Goal: Task Accomplishment & Management: Manage account settings

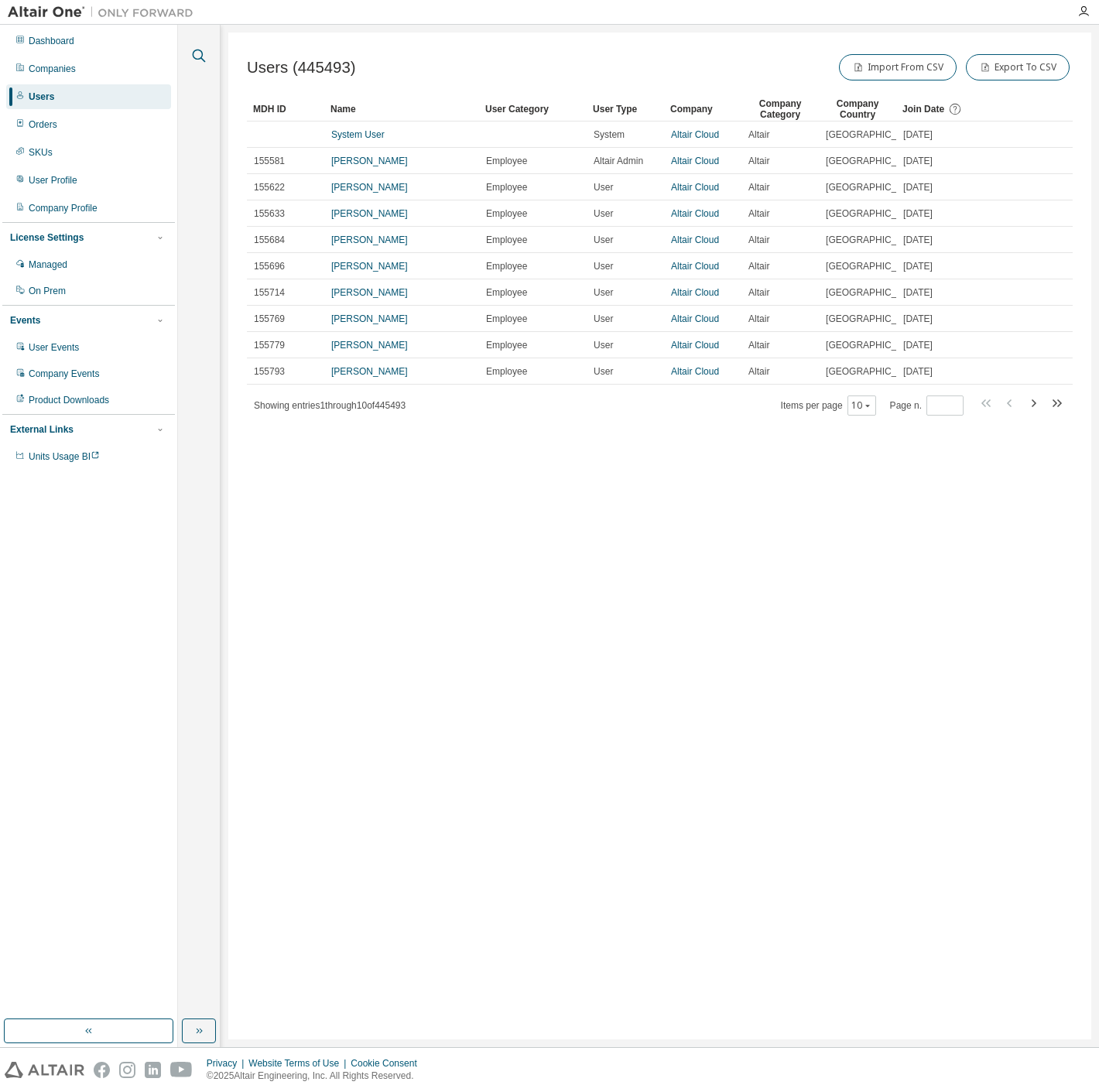
click at [197, 50] on icon "button" at bounding box center [199, 56] width 19 height 19
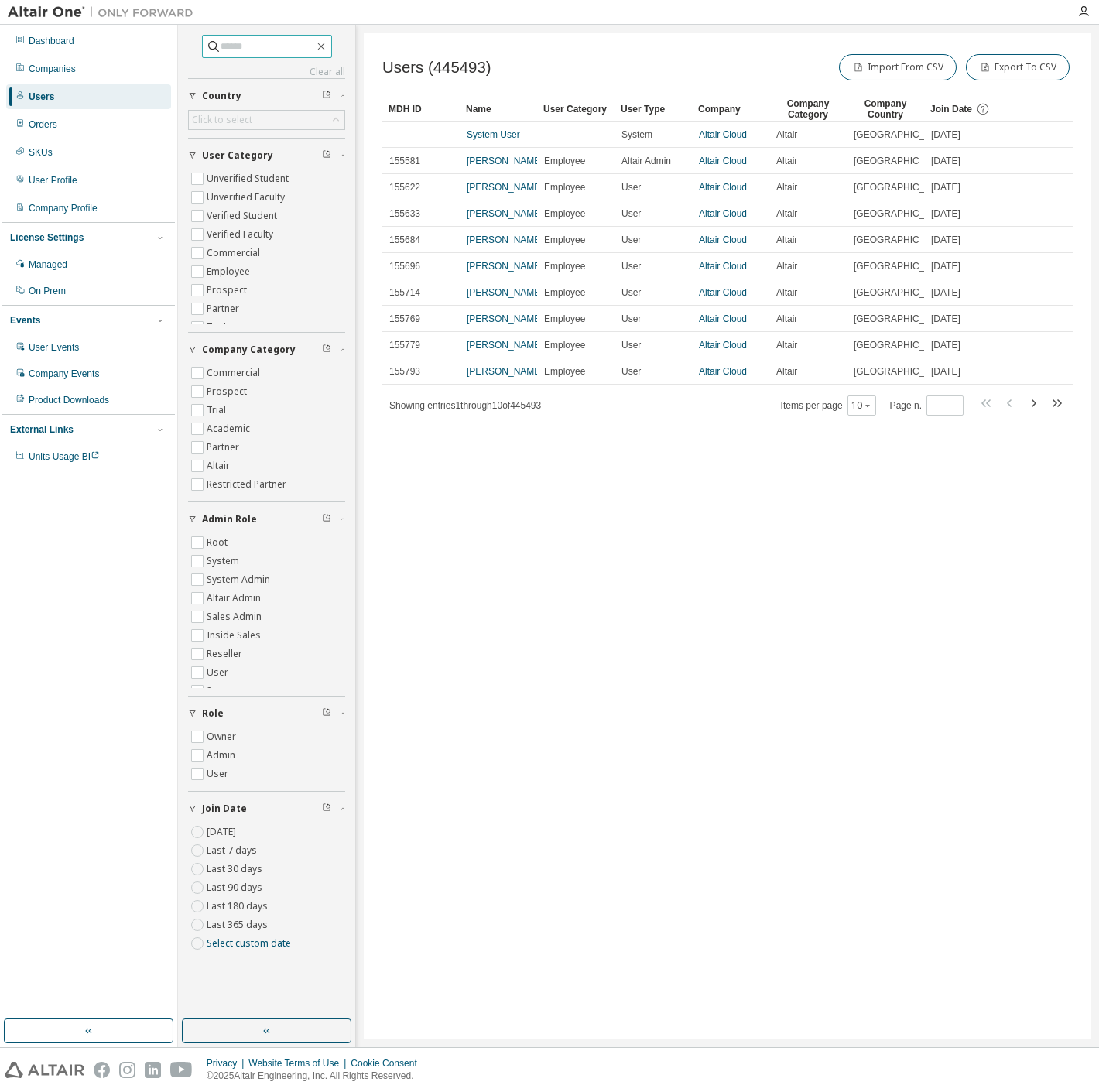
click at [267, 53] on input "text" at bounding box center [268, 47] width 93 height 15
paste input "**********"
type input "**********"
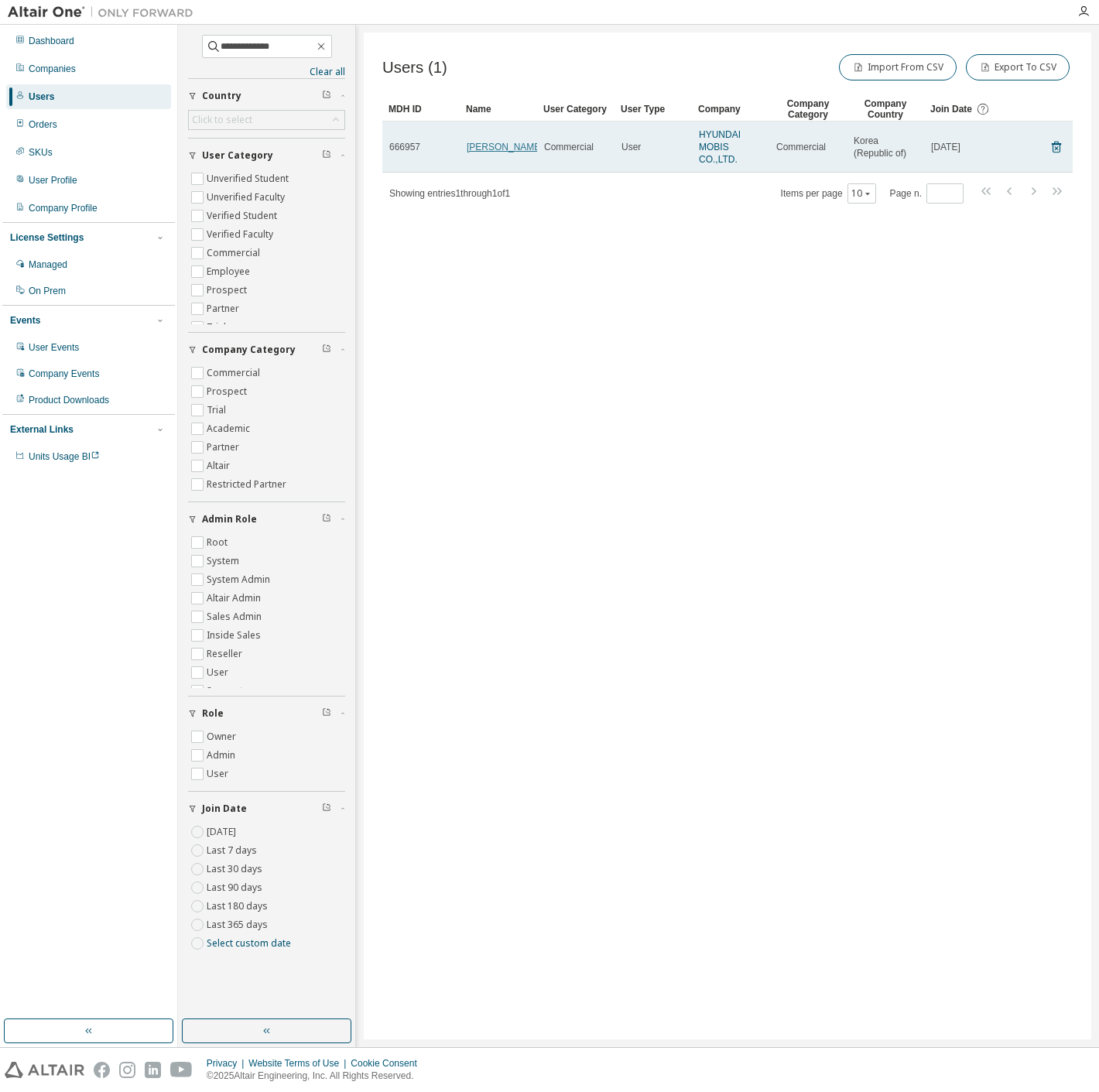
click at [476, 142] on link "Sangil Lee" at bounding box center [505, 147] width 76 height 11
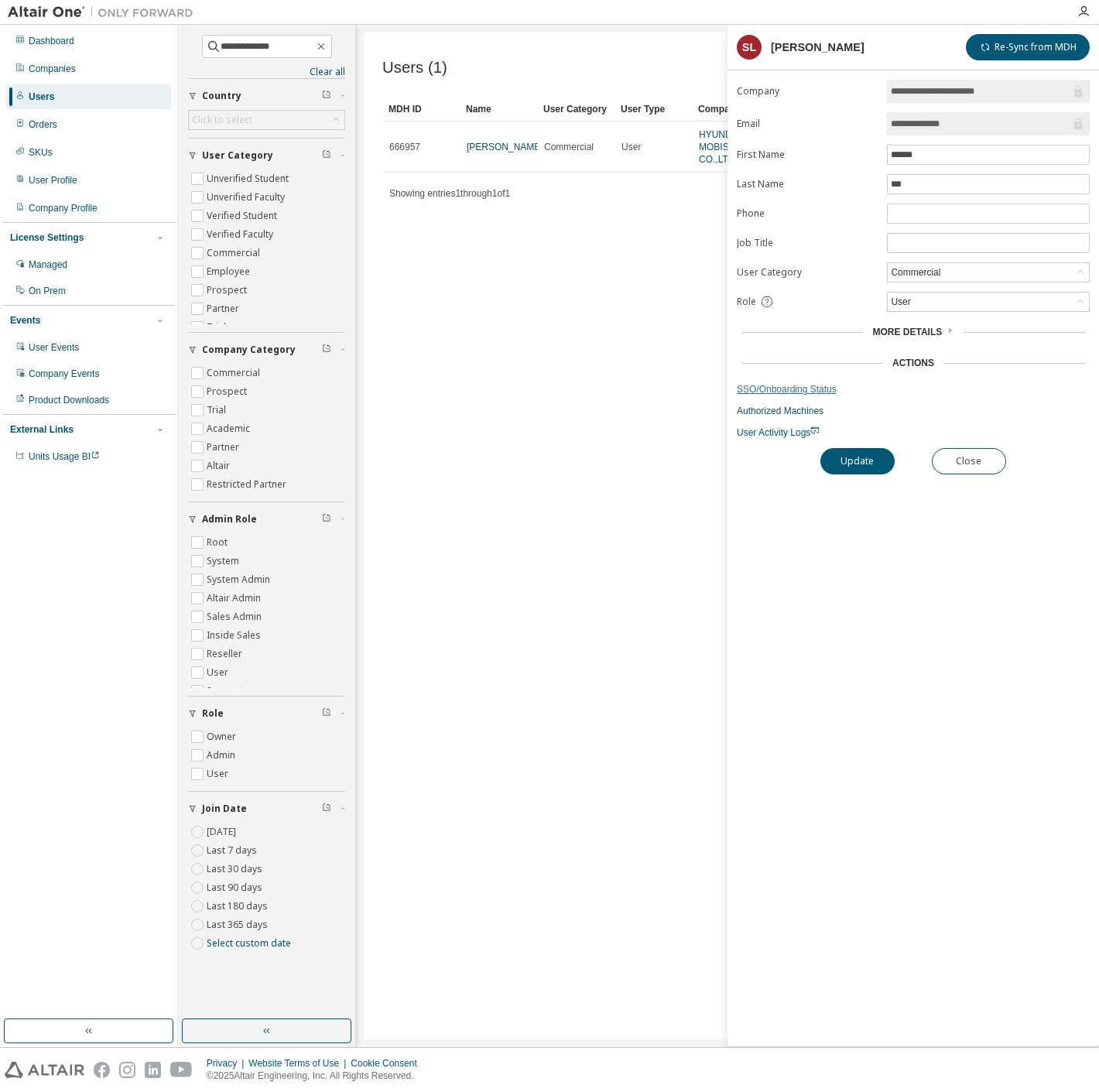
click at [803, 387] on link "SSO/Onboarding Status" at bounding box center [914, 389] width 353 height 13
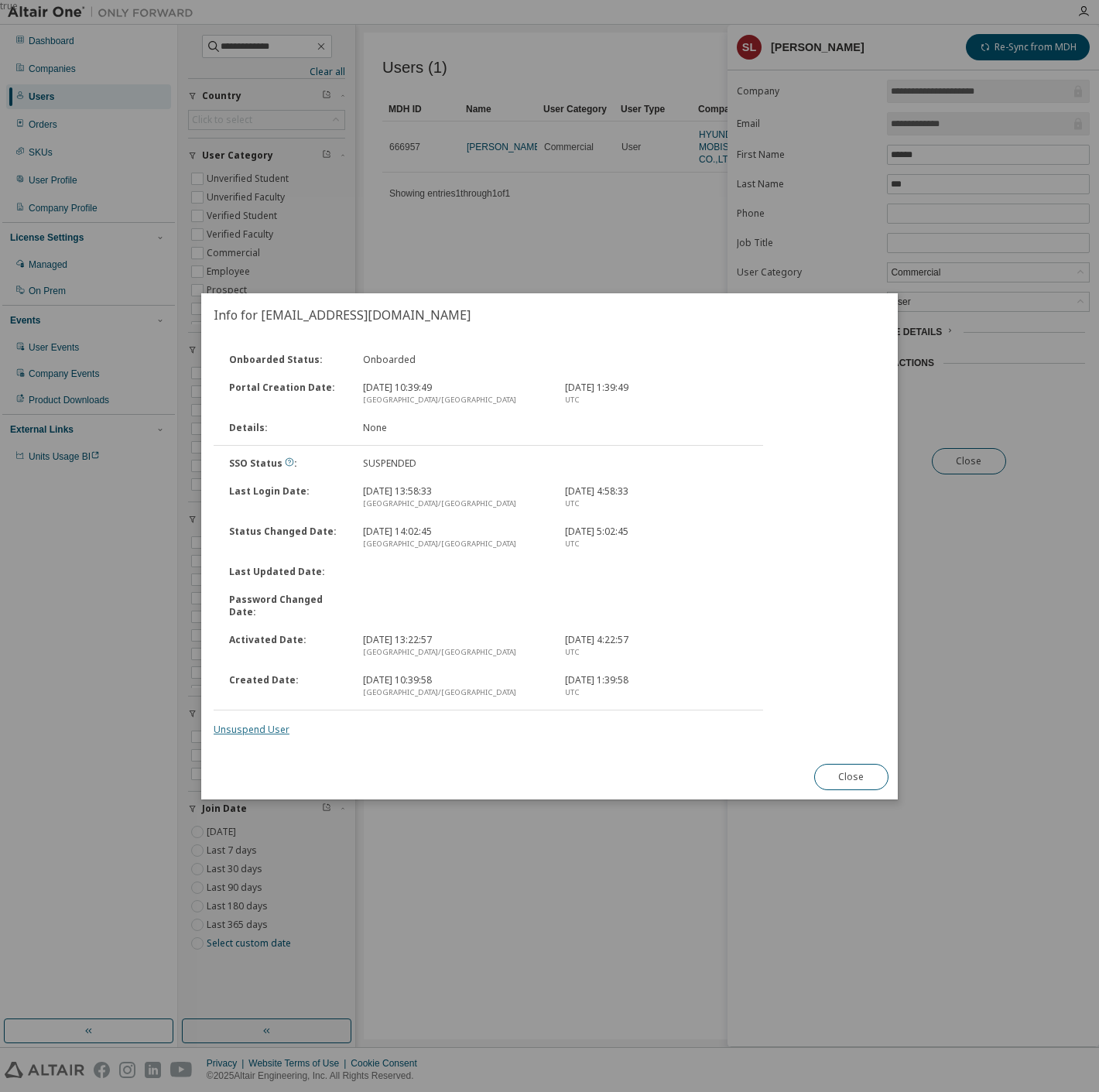
click at [230, 723] on link "Unsuspend User" at bounding box center [251, 729] width 76 height 13
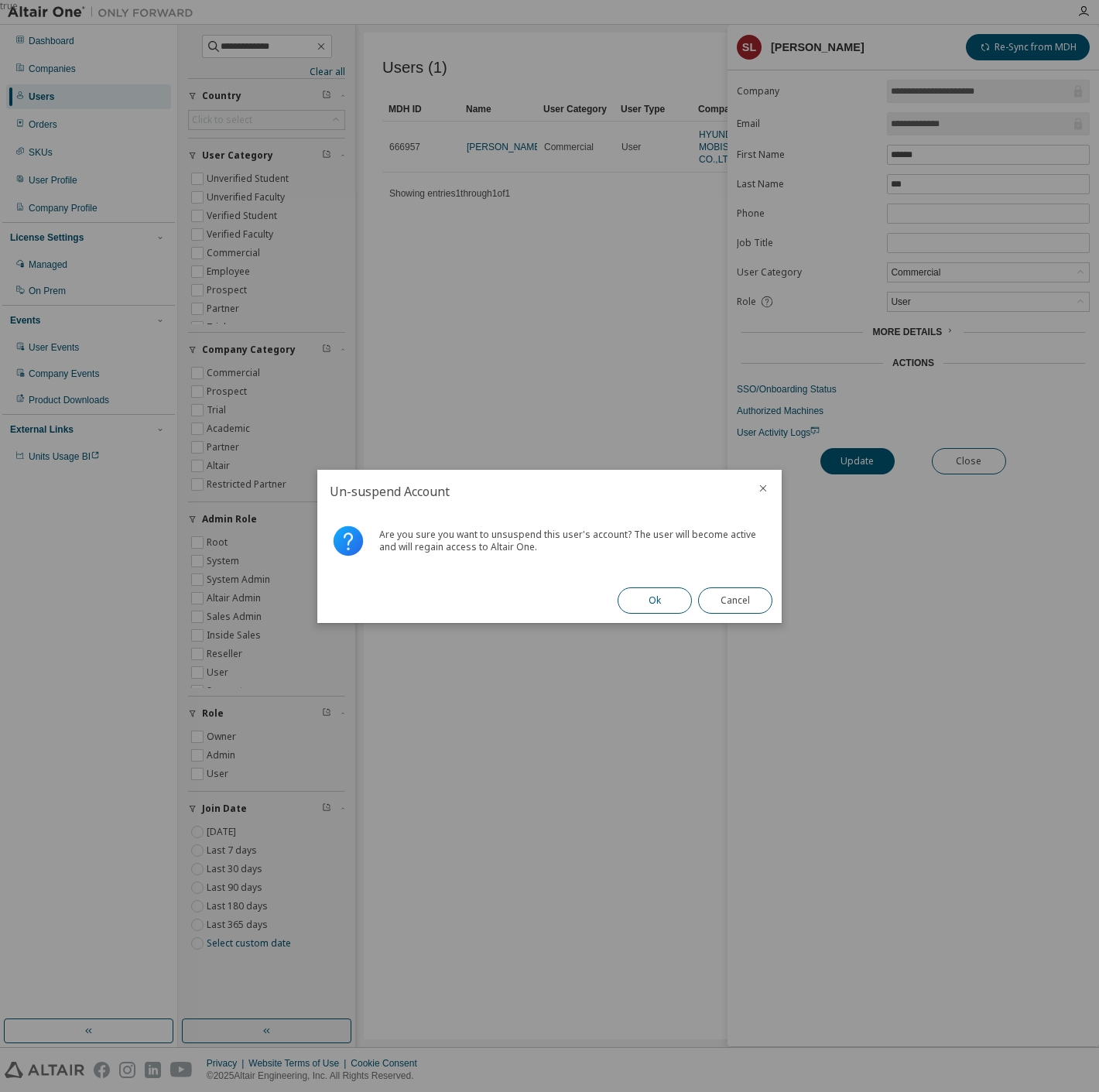
click at [630, 602] on button "Ok" at bounding box center [654, 600] width 74 height 26
click at [741, 589] on button "Close" at bounding box center [735, 600] width 74 height 26
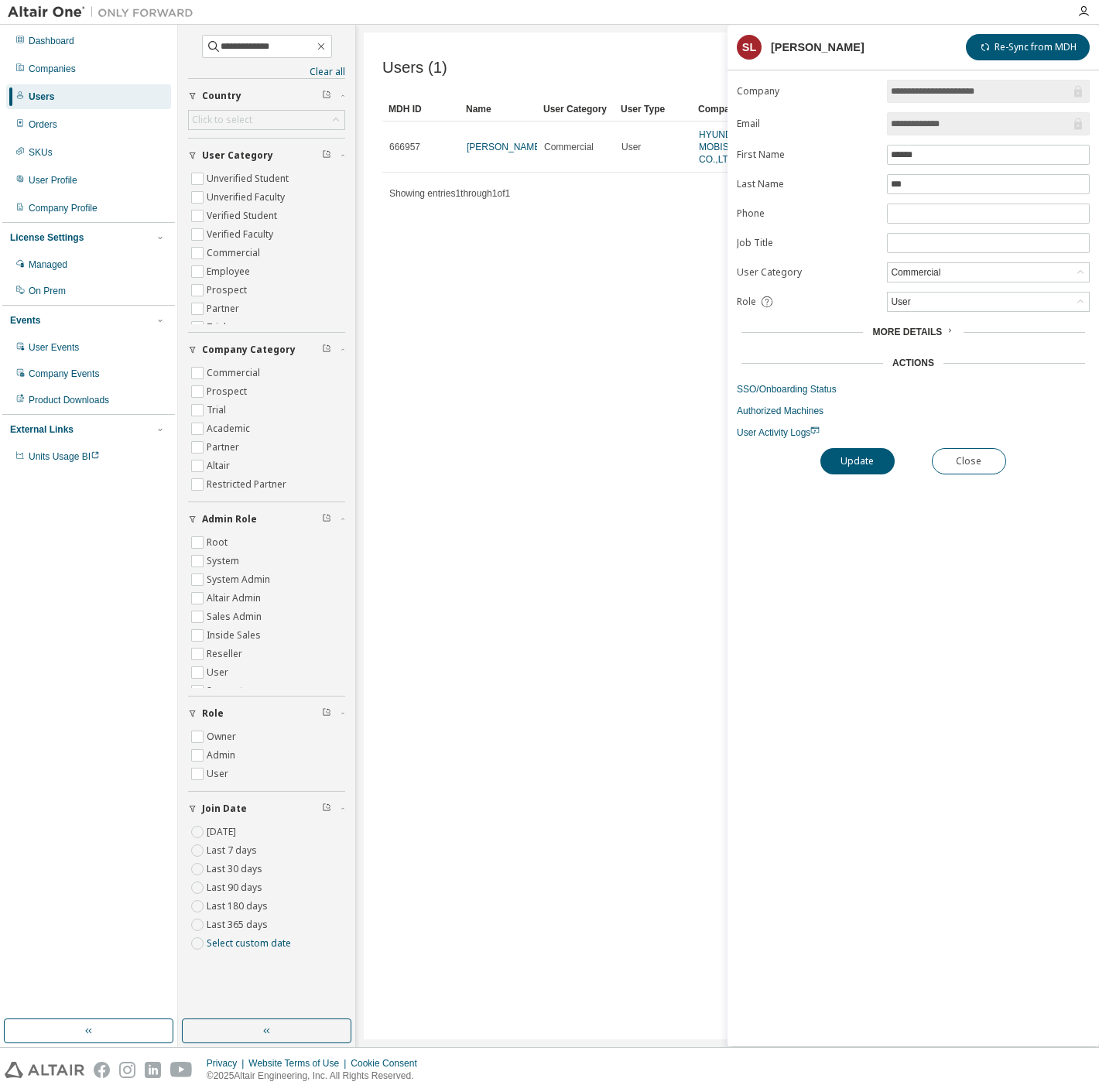
click at [781, 377] on form "**********" at bounding box center [914, 259] width 353 height 359
click at [789, 383] on link "SSO/Onboarding Status" at bounding box center [914, 389] width 353 height 13
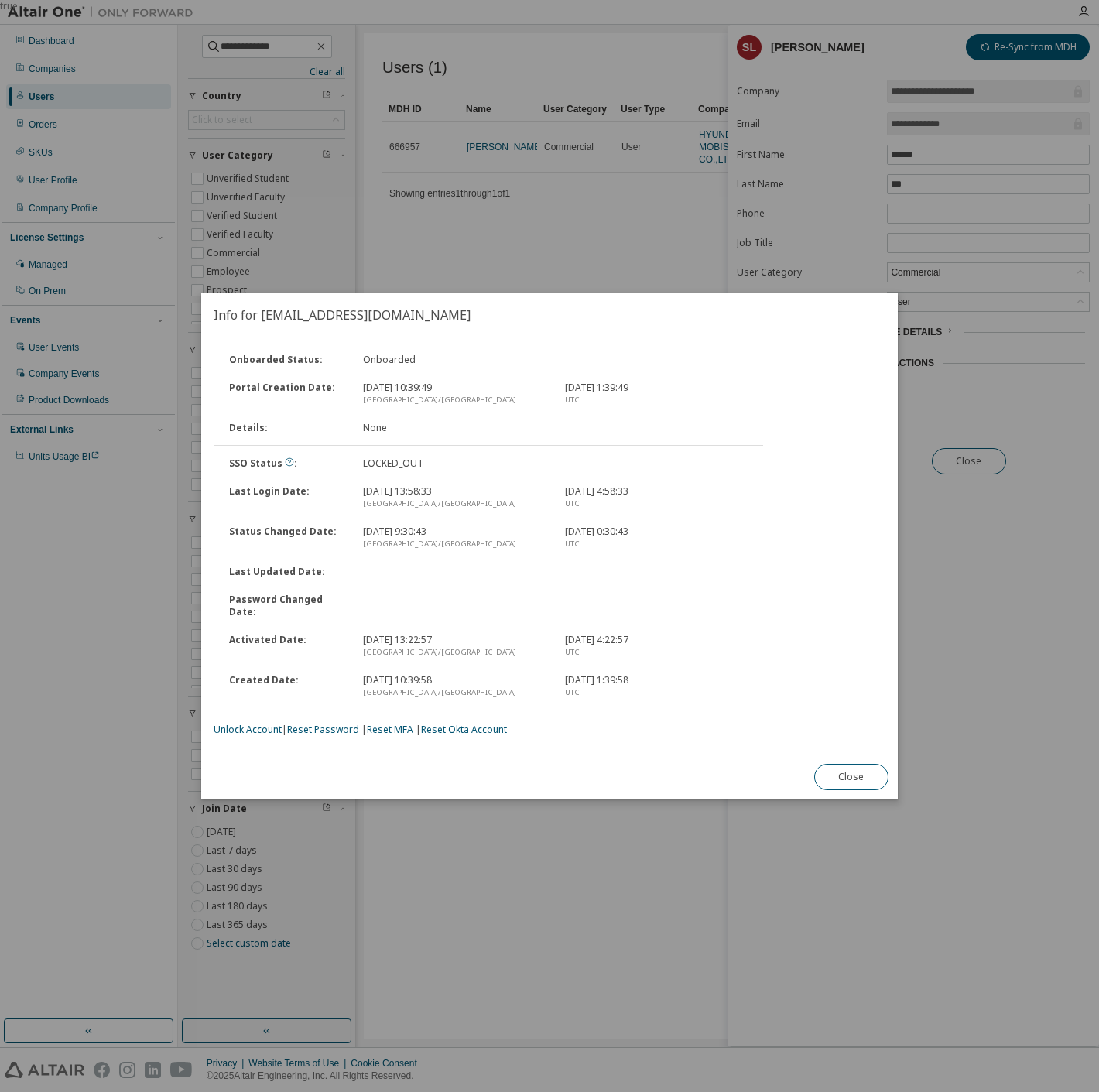
click at [276, 727] on link "Unlock Account" at bounding box center [248, 729] width 68 height 13
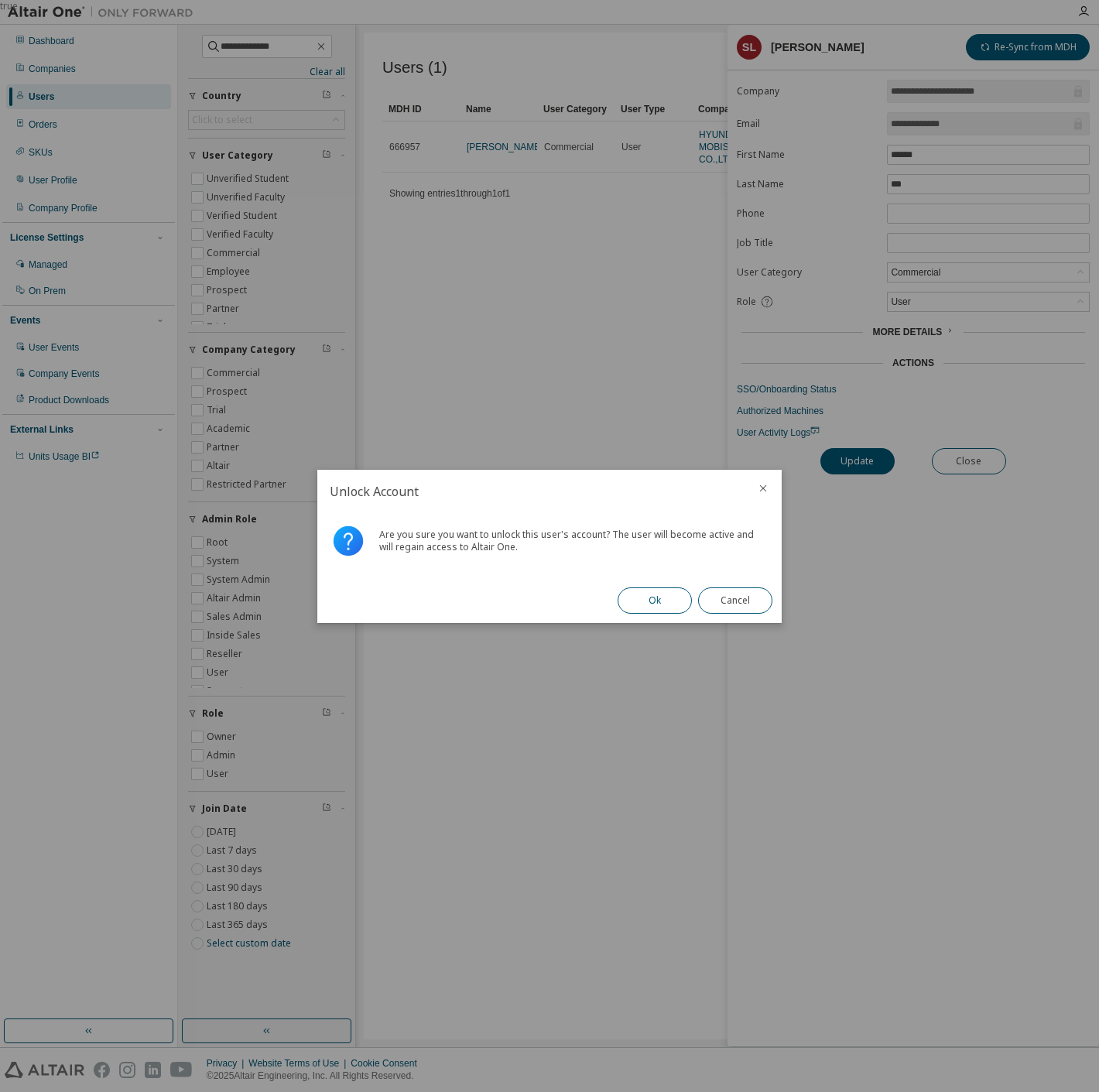
click at [644, 600] on button "Ok" at bounding box center [654, 600] width 74 height 26
click at [526, 594] on div "Unlock Account Are you sure you want to unlock this user's account? The user wi…" at bounding box center [550, 546] width 465 height 153
click at [440, 564] on div "Failed to unlock account." at bounding box center [550, 545] width 465 height 65
click at [753, 588] on button "Close" at bounding box center [735, 600] width 74 height 26
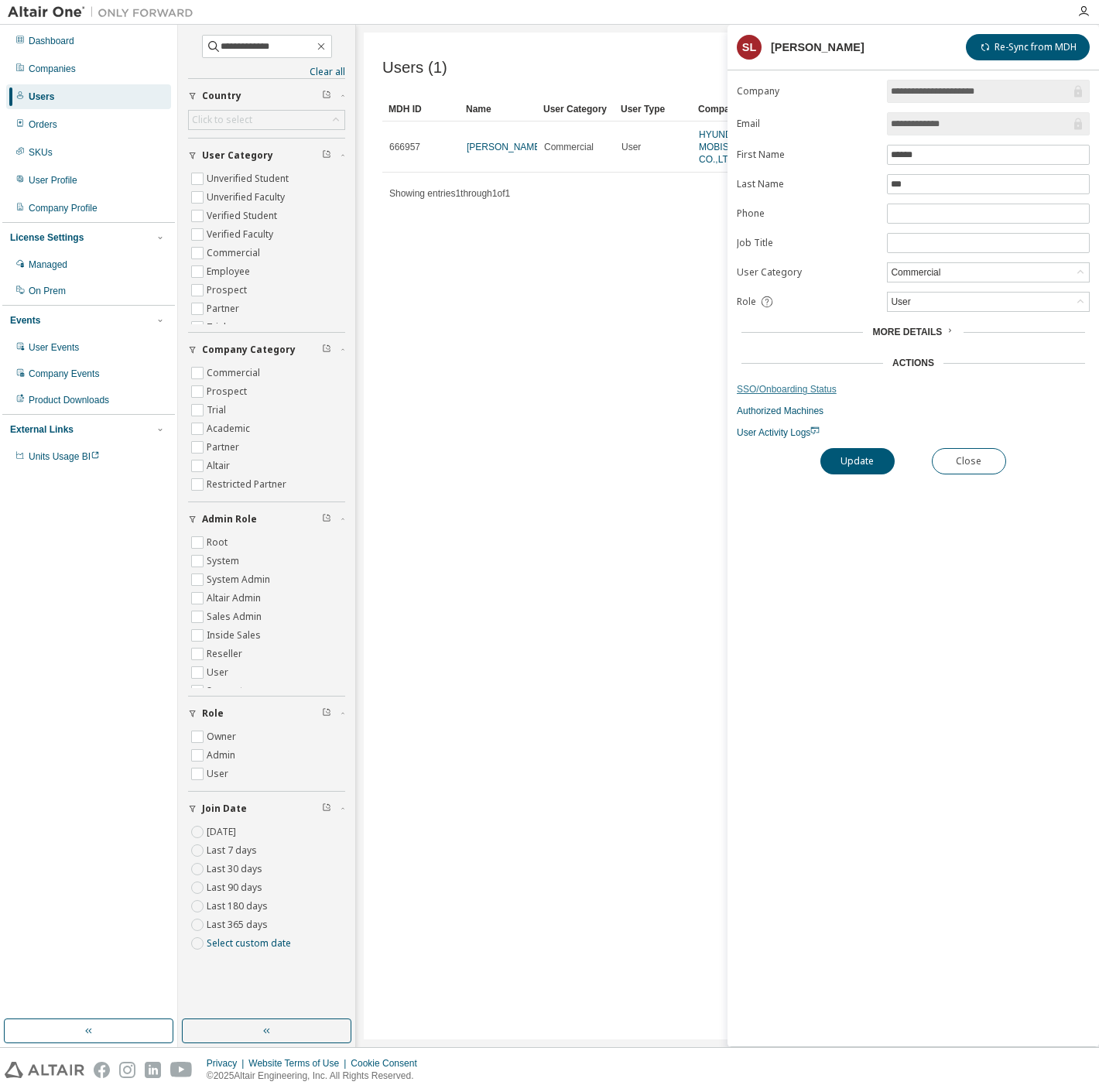
click at [782, 390] on link "SSO/Onboarding Status" at bounding box center [914, 389] width 353 height 13
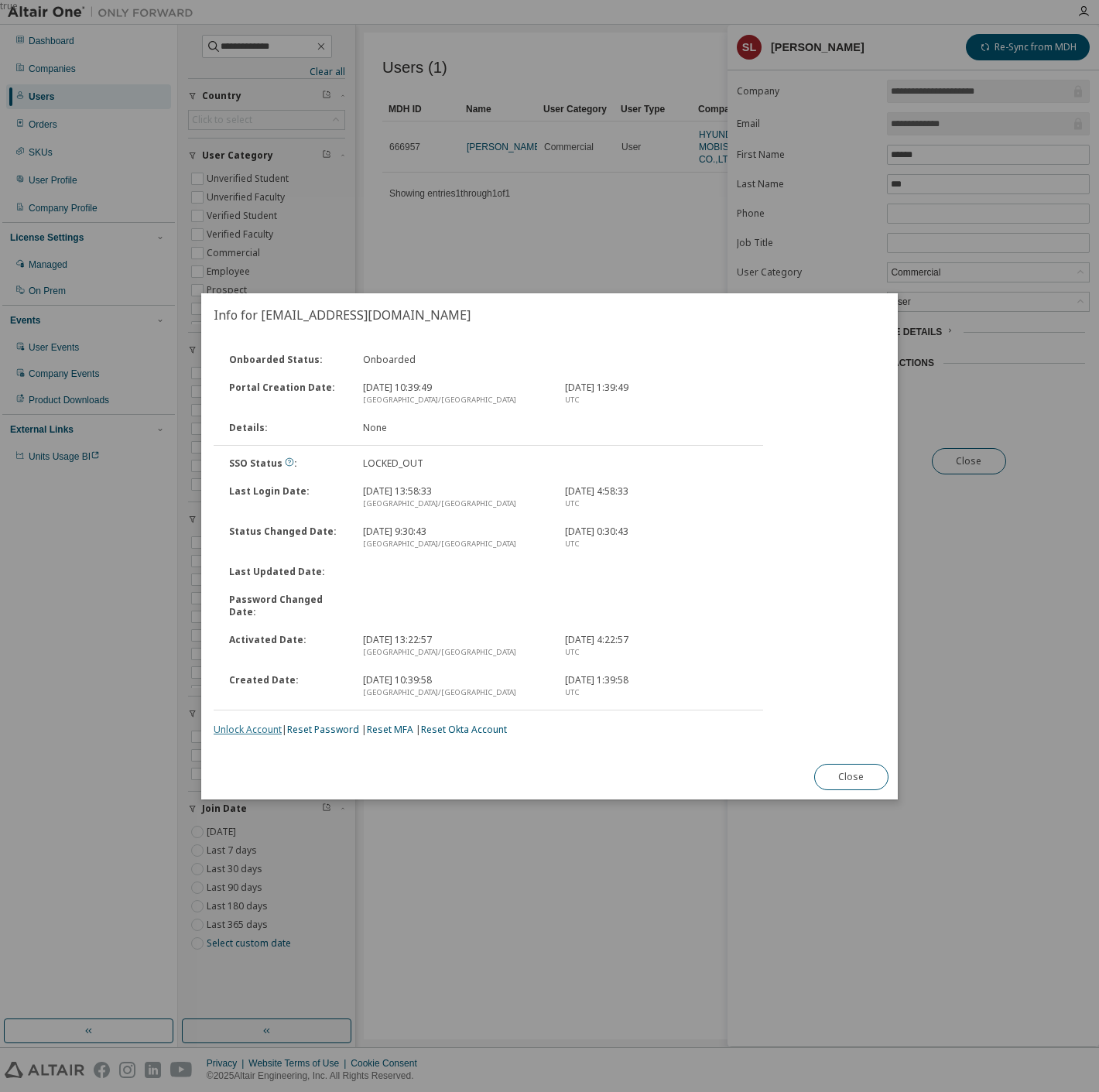
click at [256, 724] on link "Unlock Account" at bounding box center [248, 729] width 68 height 13
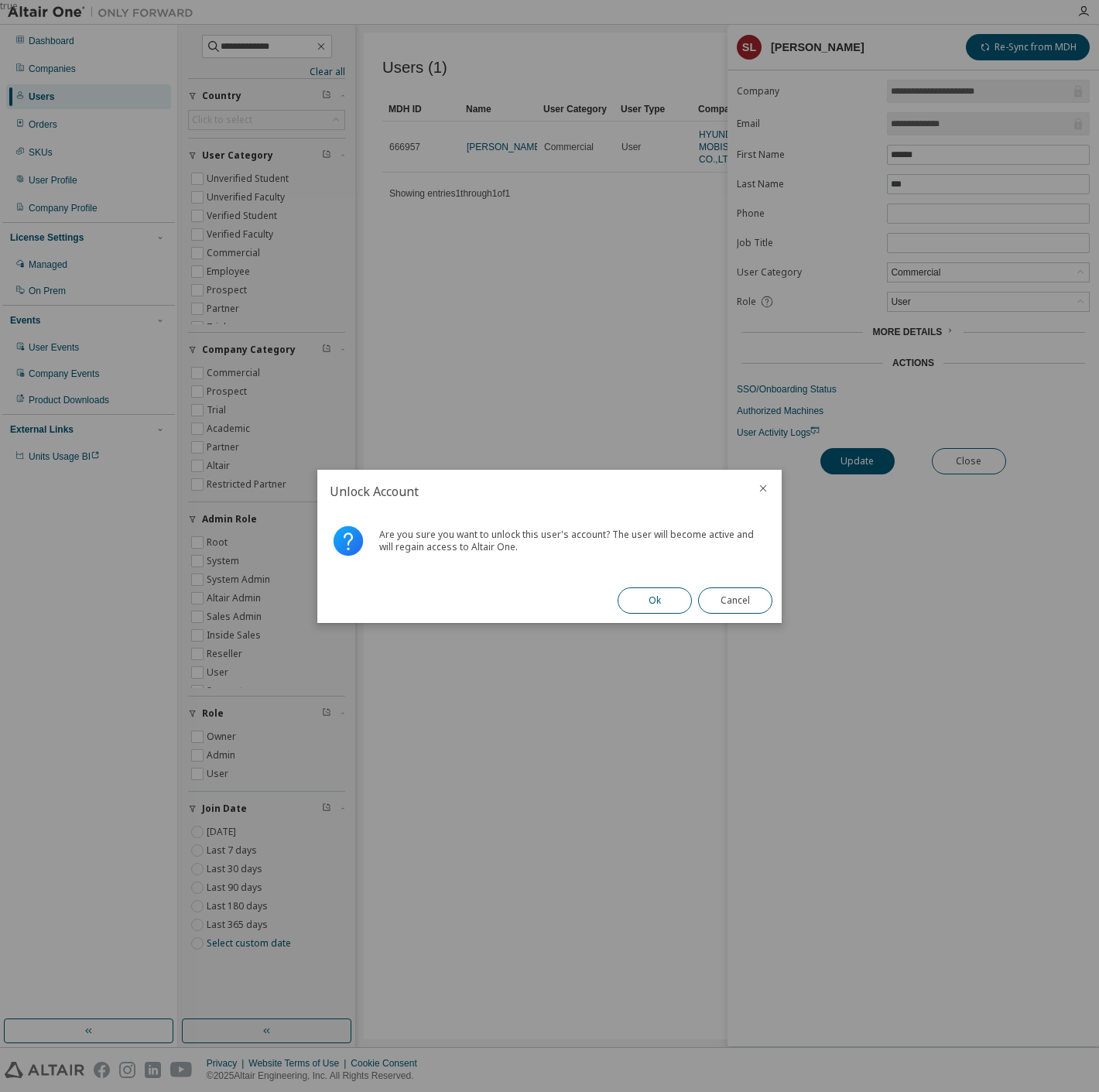
click at [647, 591] on button "Ok" at bounding box center [654, 600] width 74 height 26
click at [732, 598] on button "Close" at bounding box center [735, 600] width 74 height 26
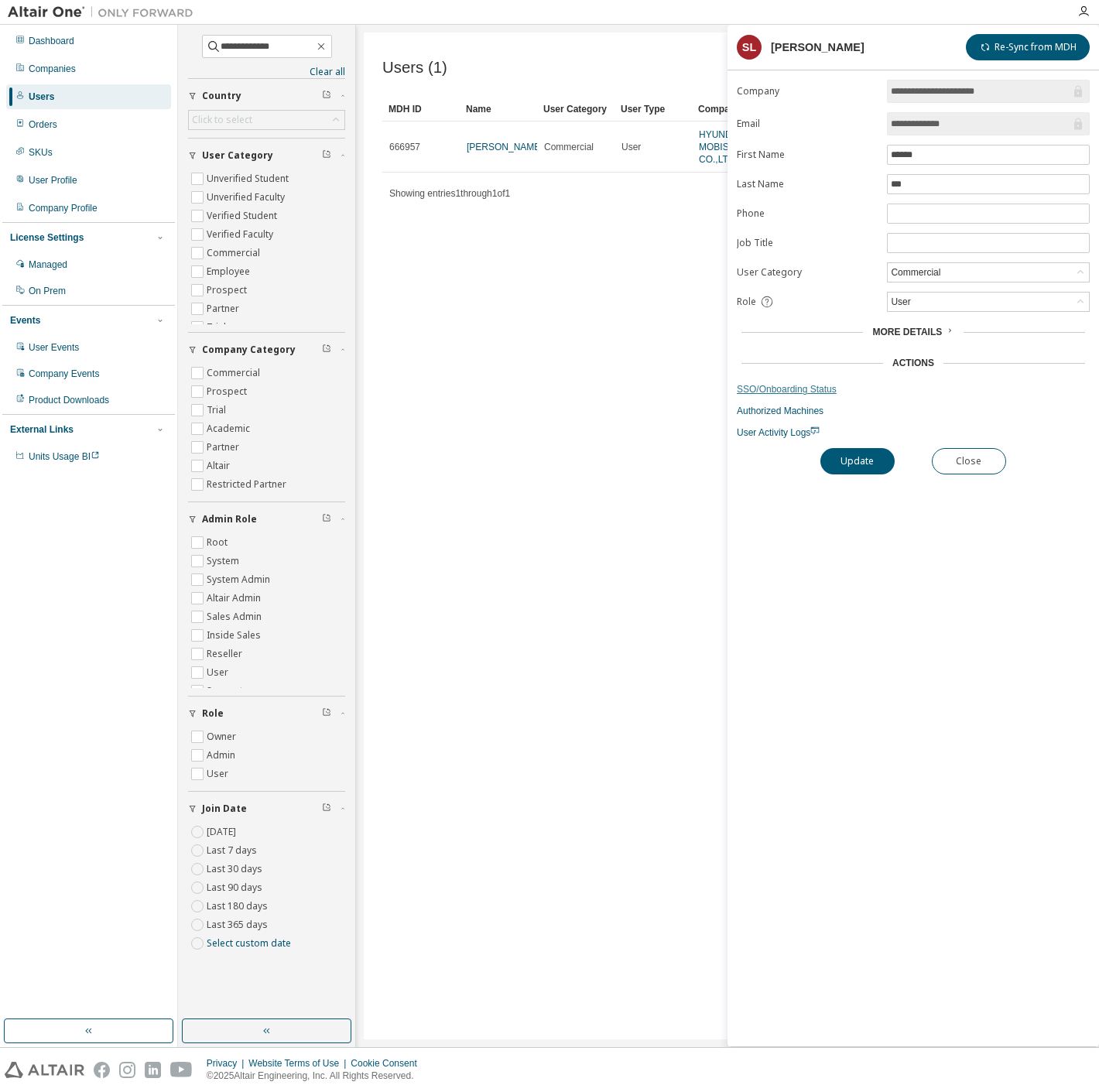
click at [766, 383] on link "SSO/Onboarding Status" at bounding box center [914, 389] width 353 height 13
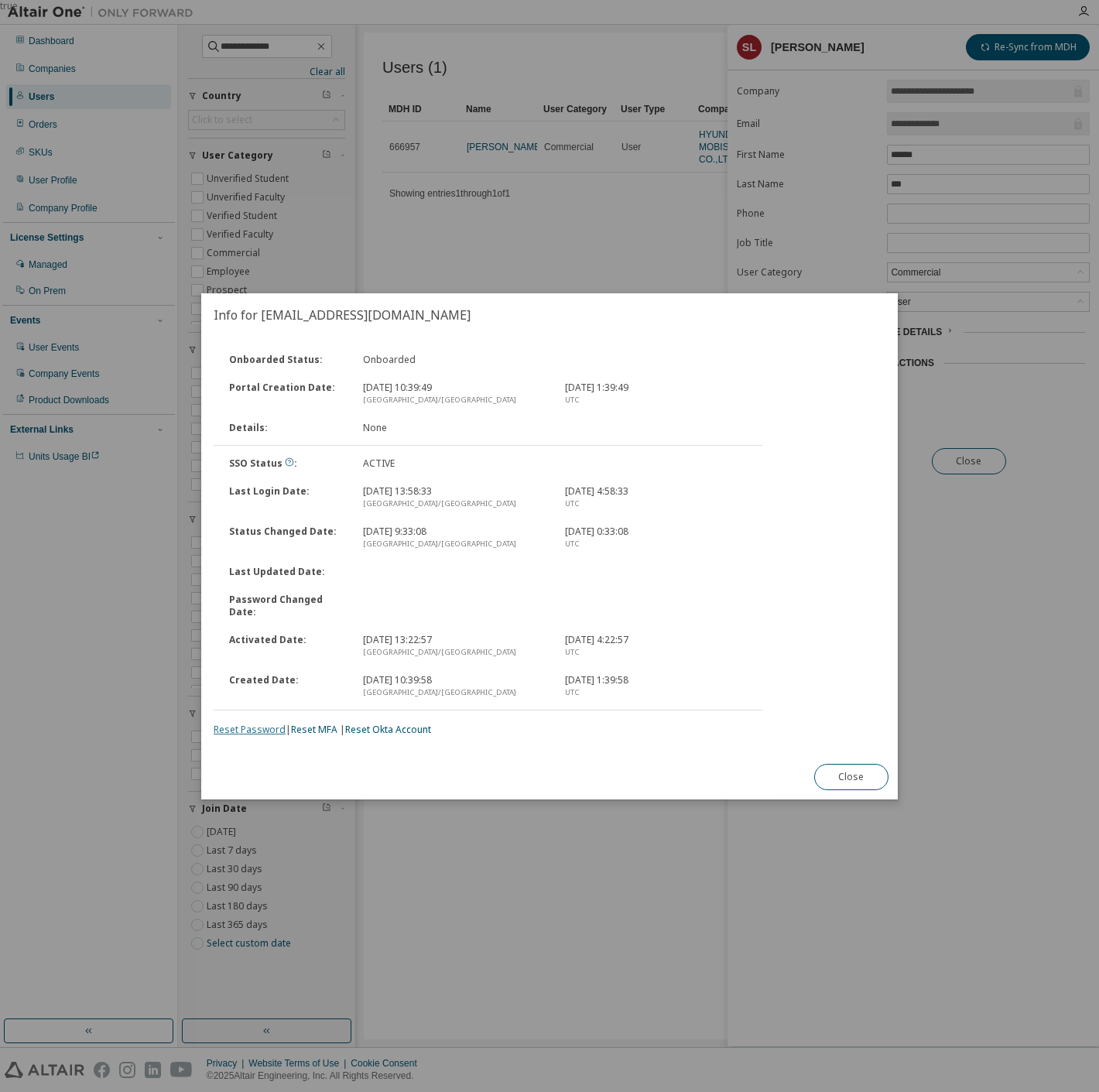
click at [242, 726] on link "Reset Password" at bounding box center [250, 729] width 72 height 13
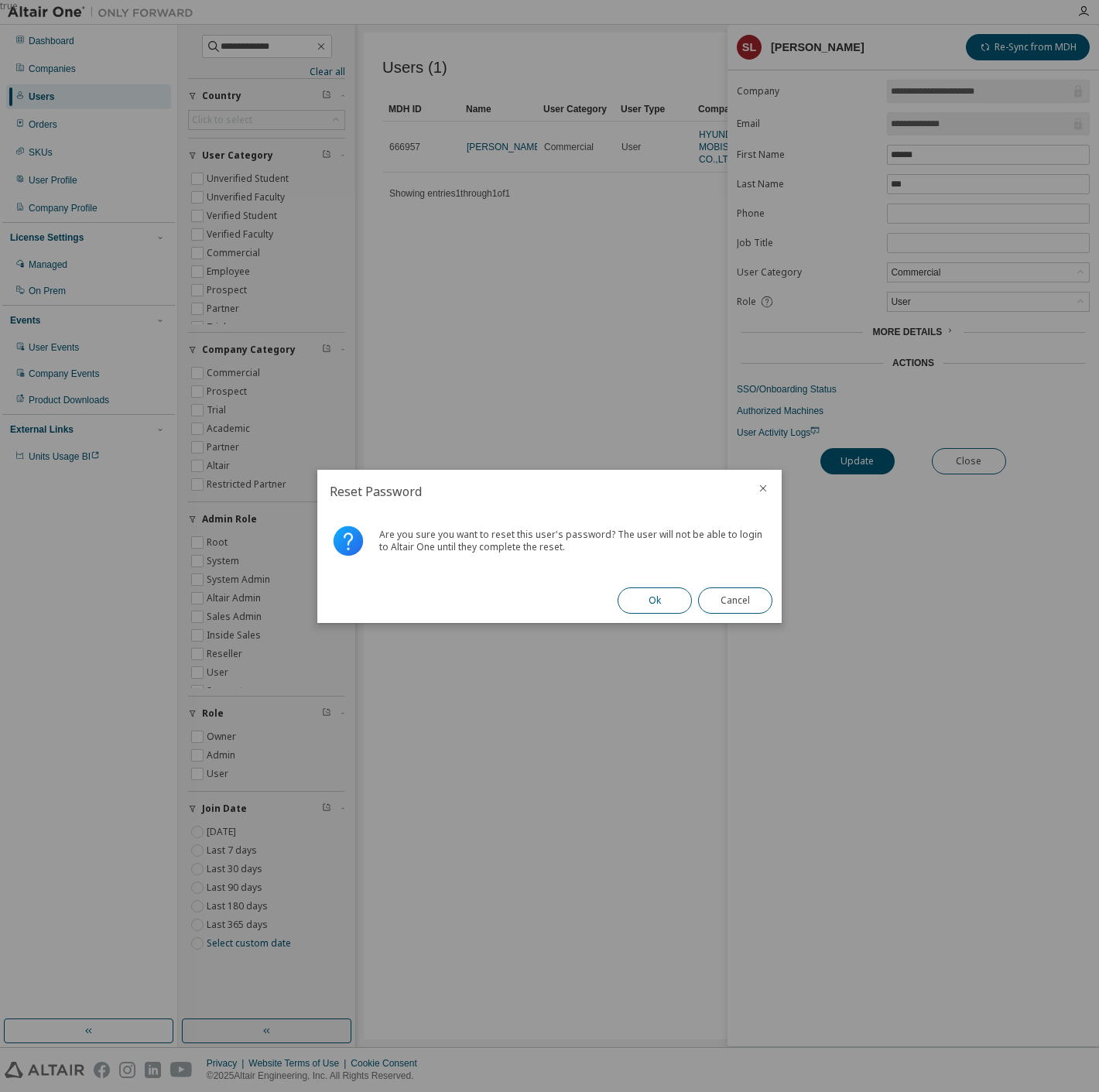
click at [648, 588] on button "Ok" at bounding box center [654, 600] width 74 height 26
click at [752, 594] on button "Close" at bounding box center [735, 600] width 74 height 26
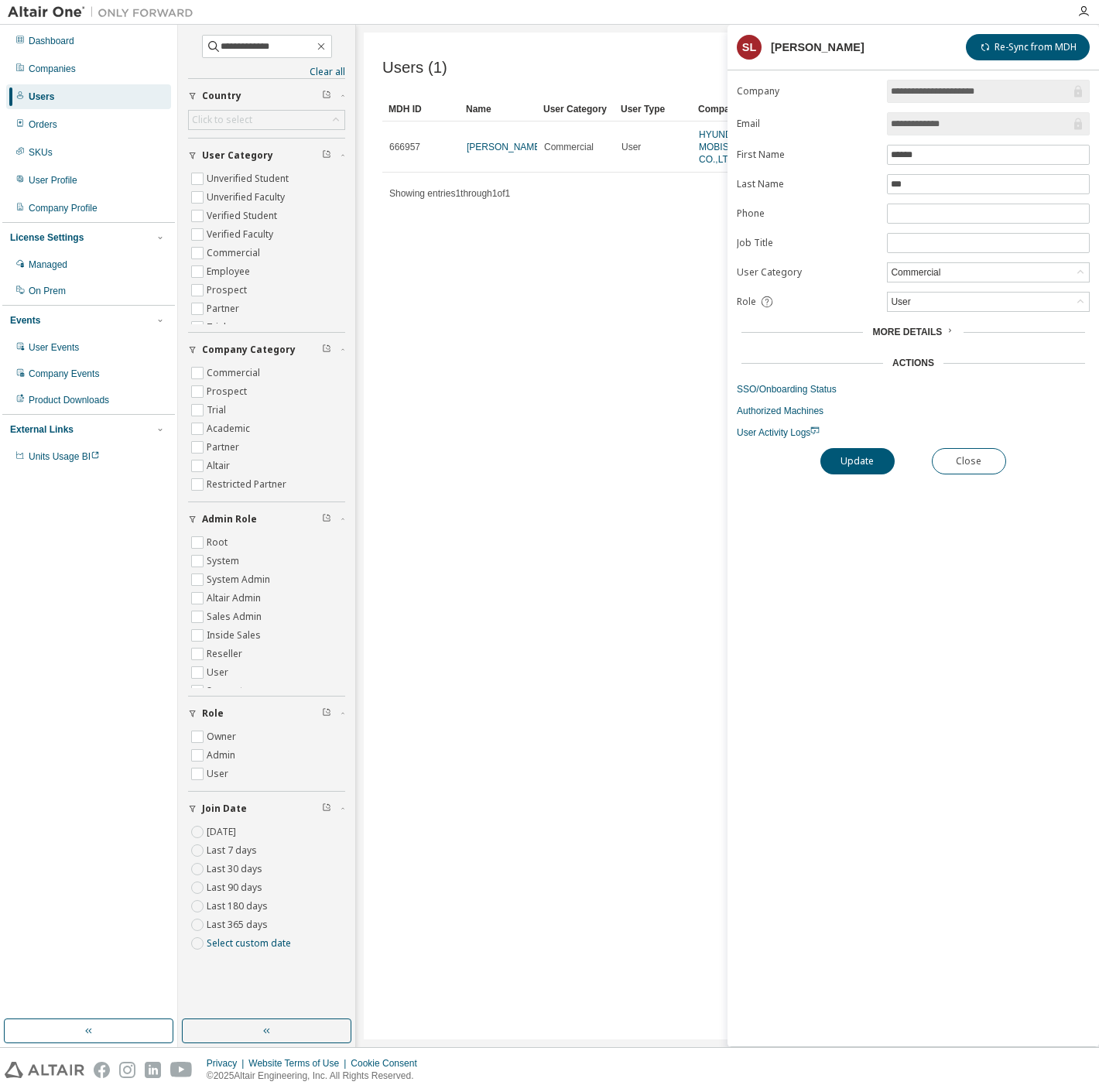
click at [791, 378] on form "**********" at bounding box center [914, 259] width 353 height 359
click at [794, 390] on link "SSO/Onboarding Status" at bounding box center [914, 389] width 353 height 13
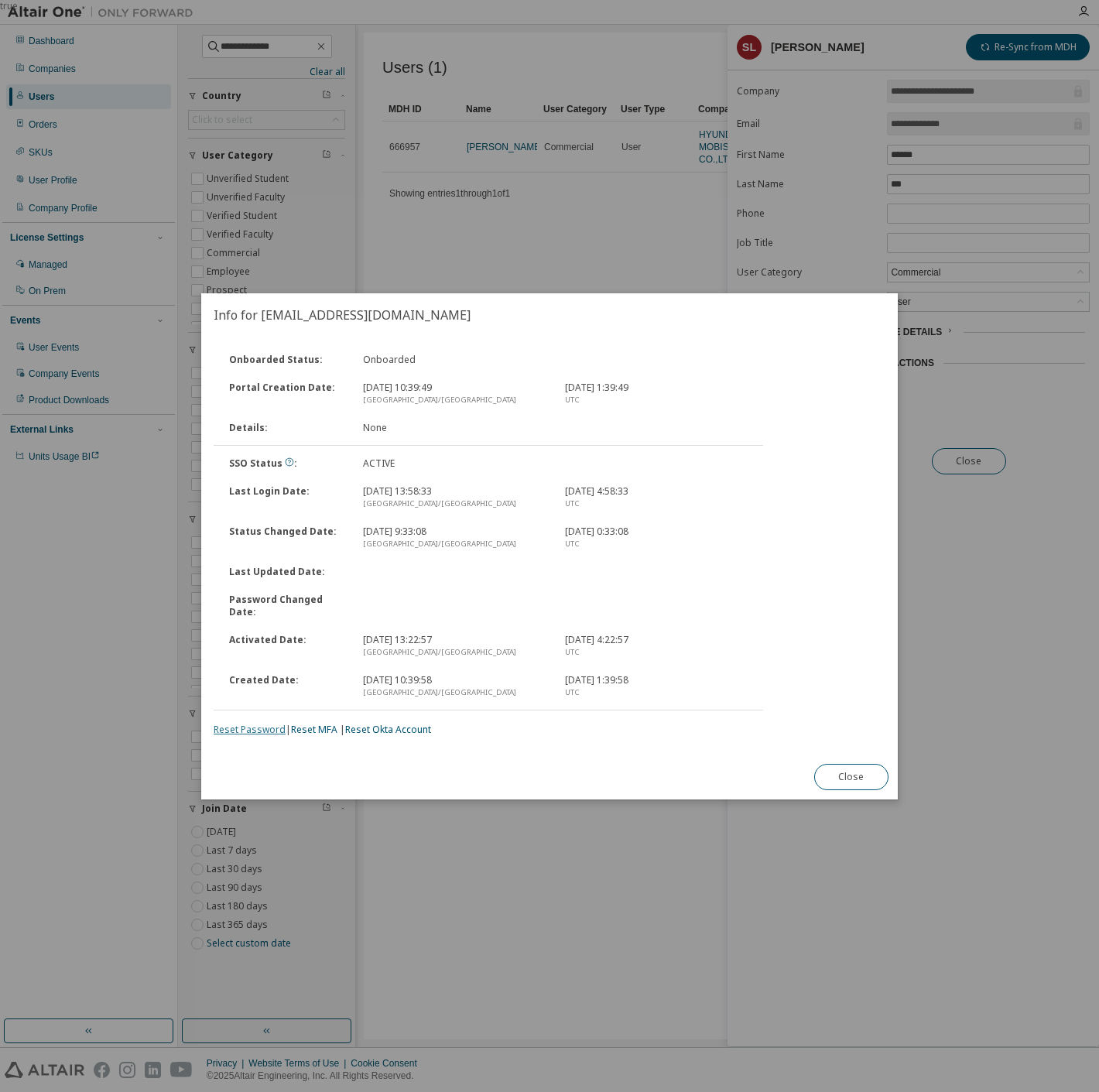
click at [258, 724] on link "Reset Password" at bounding box center [250, 729] width 72 height 13
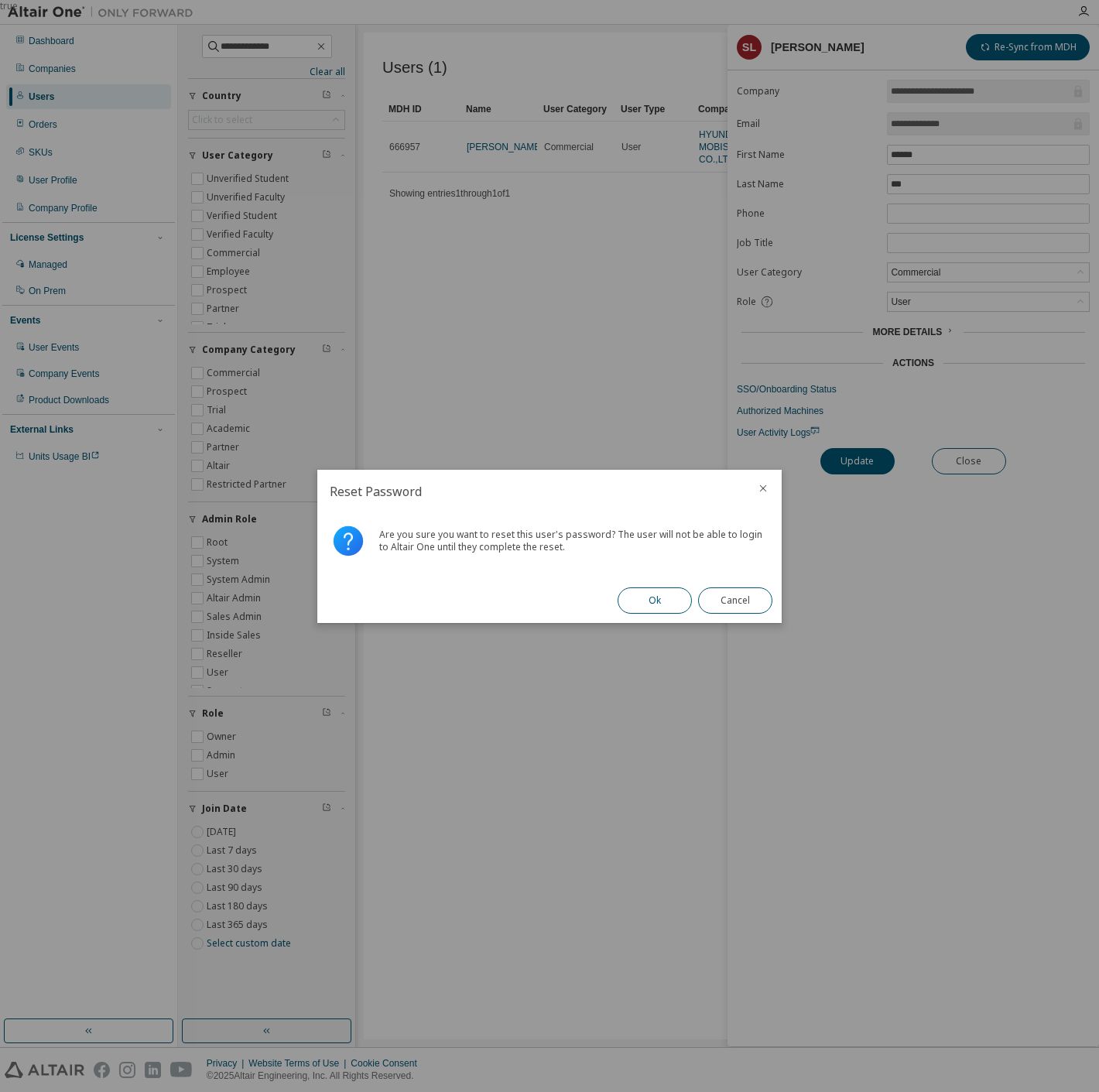
click at [682, 589] on button "Ok" at bounding box center [654, 600] width 74 height 26
click at [659, 603] on div "Ok Cancel" at bounding box center [695, 600] width 173 height 45
click at [735, 601] on button "Close" at bounding box center [735, 600] width 74 height 26
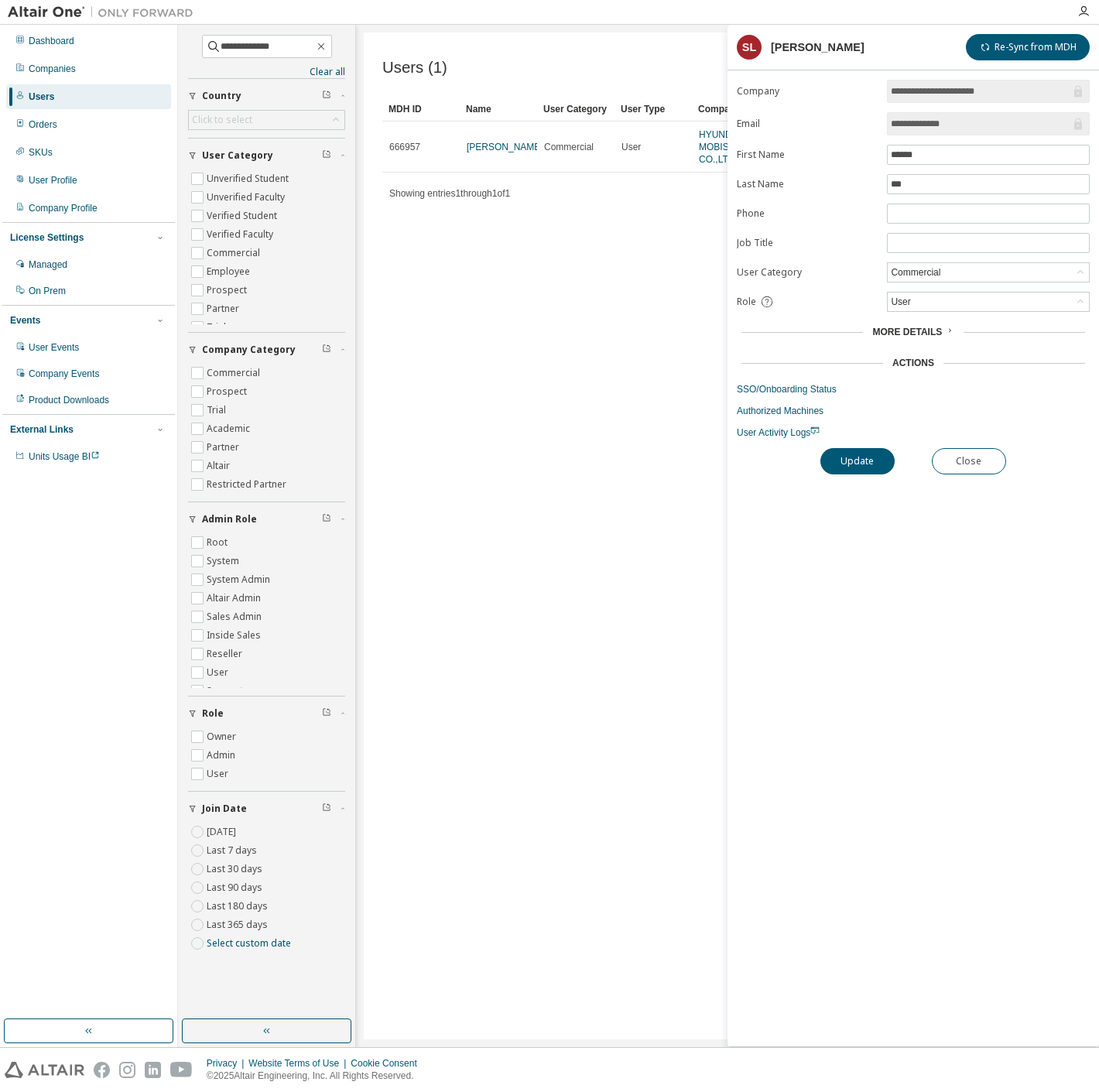
click at [685, 620] on div "Users (1) Import From CSV Export To CSV Clear Load Save Save As Field Operator …" at bounding box center [727, 536] width 728 height 1007
click at [26, 10] on img at bounding box center [104, 12] width 194 height 15
click at [978, 451] on button "Close" at bounding box center [968, 461] width 74 height 26
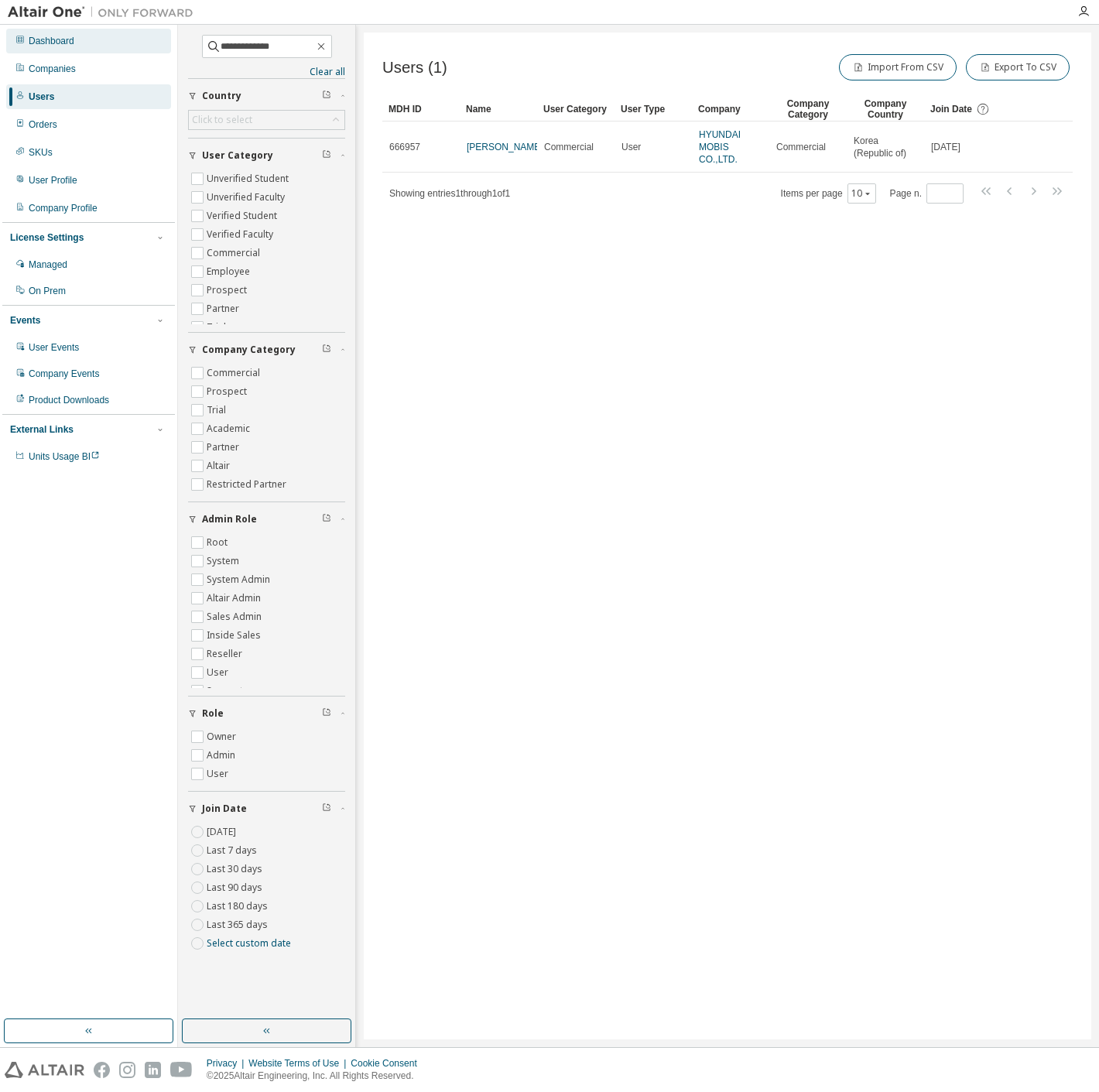
click at [50, 39] on div "Dashboard" at bounding box center [52, 41] width 46 height 13
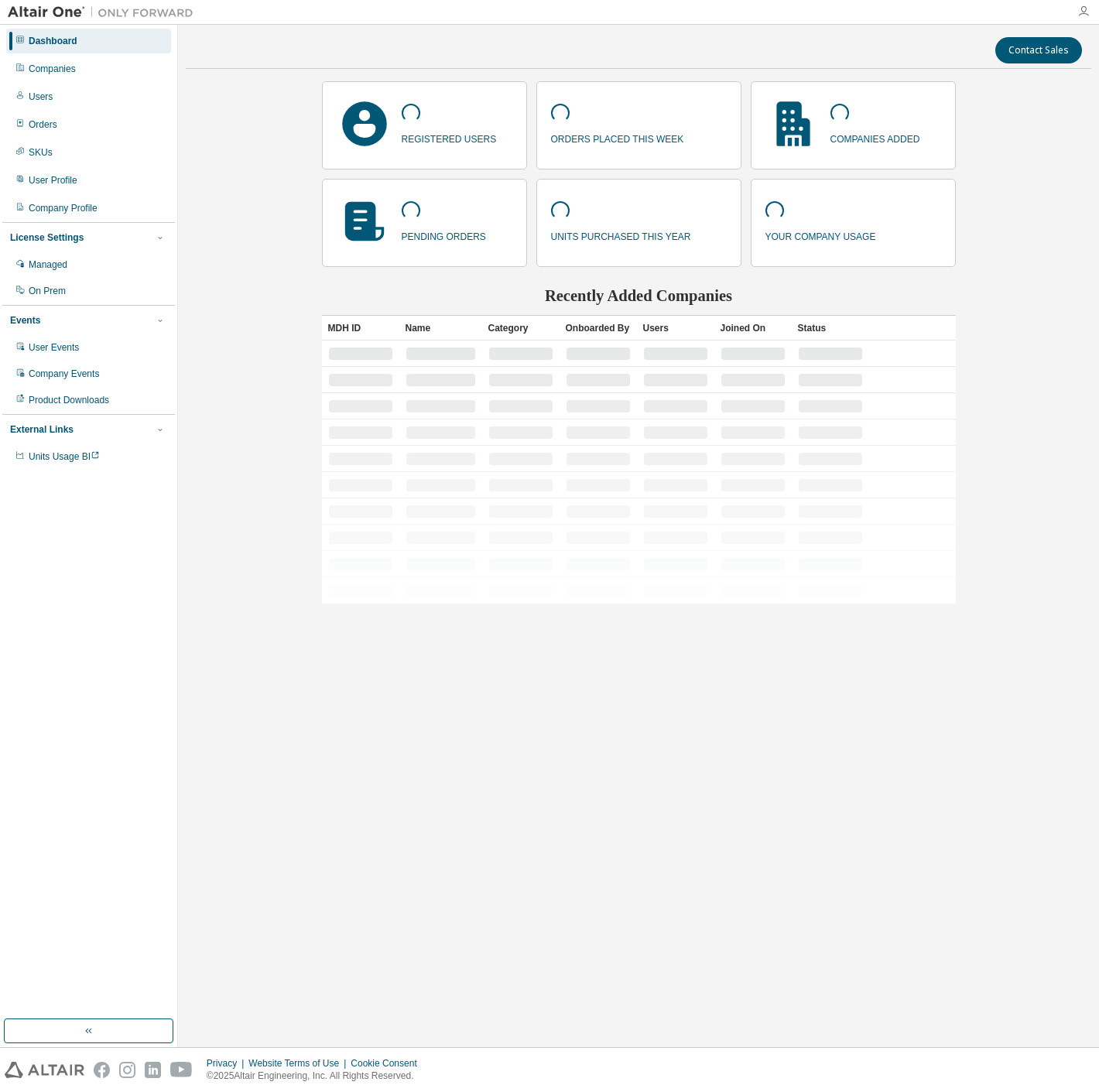
click at [1082, 14] on icon "button" at bounding box center [1084, 11] width 13 height 13
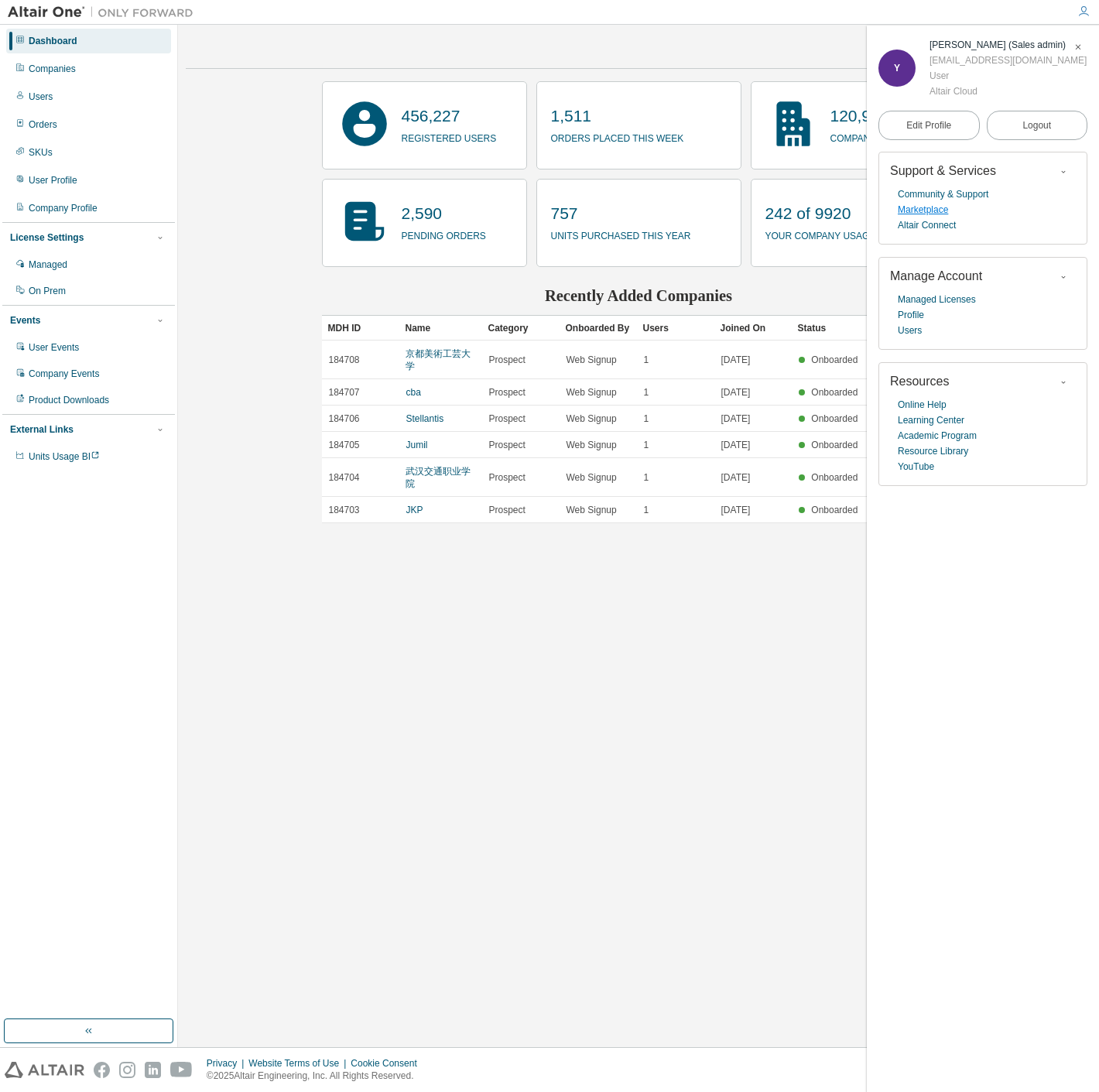
click at [929, 211] on link "Marketplace" at bounding box center [922, 210] width 50 height 15
click at [85, 70] on div "Companies" at bounding box center [88, 69] width 165 height 25
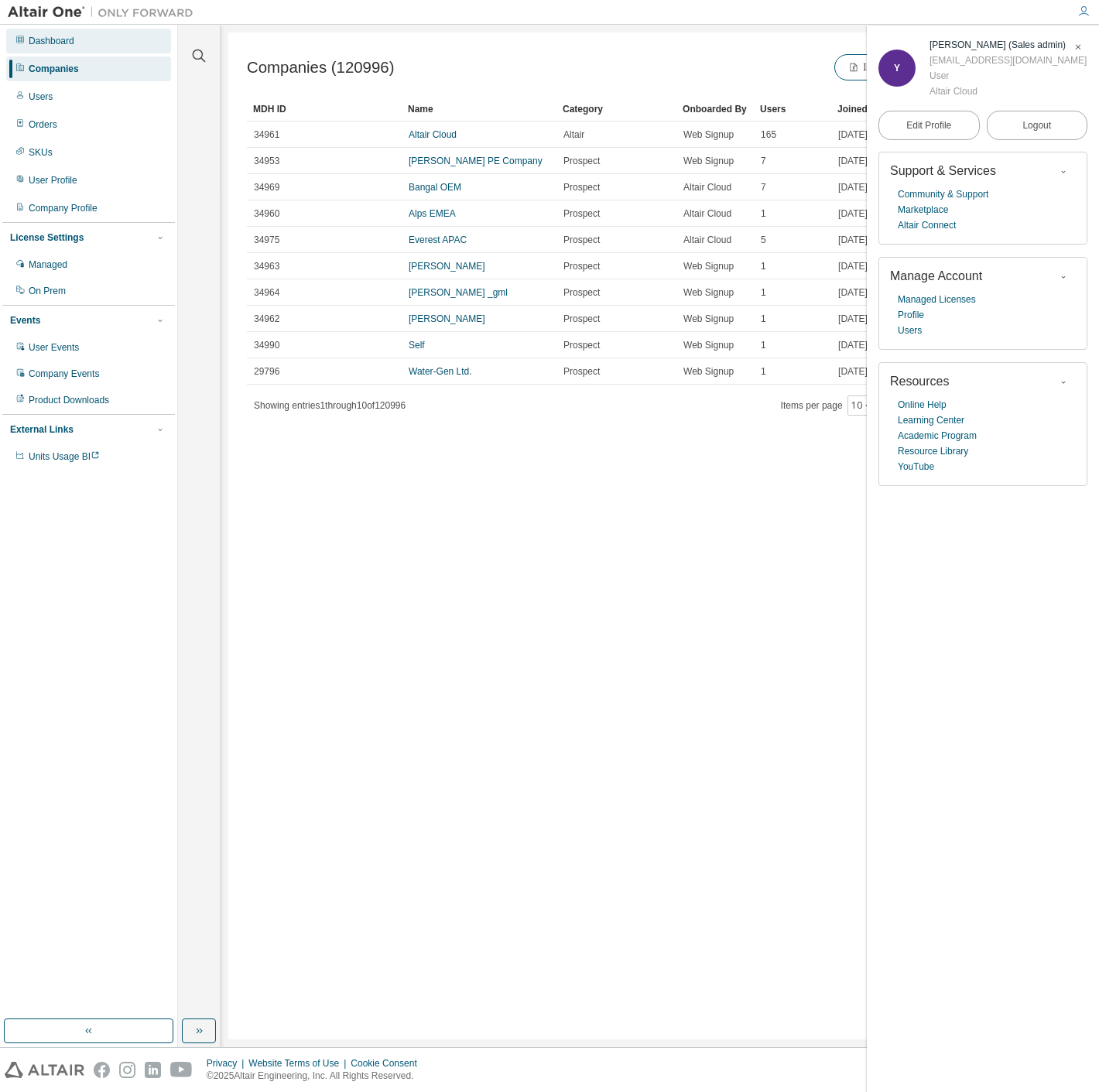
click at [40, 40] on div "Dashboard" at bounding box center [52, 41] width 46 height 13
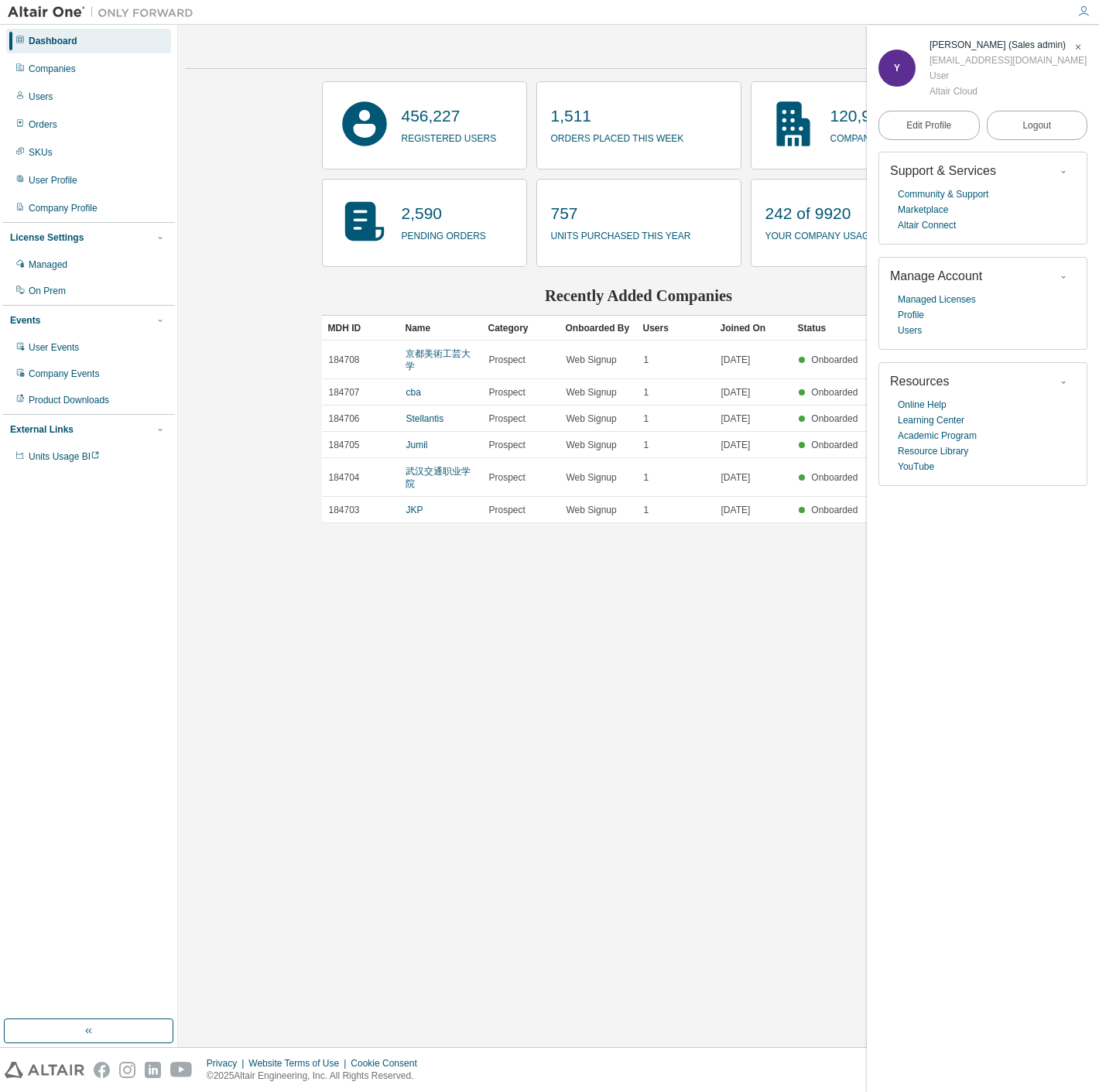
click at [1077, 45] on icon "button" at bounding box center [1078, 47] width 9 height 9
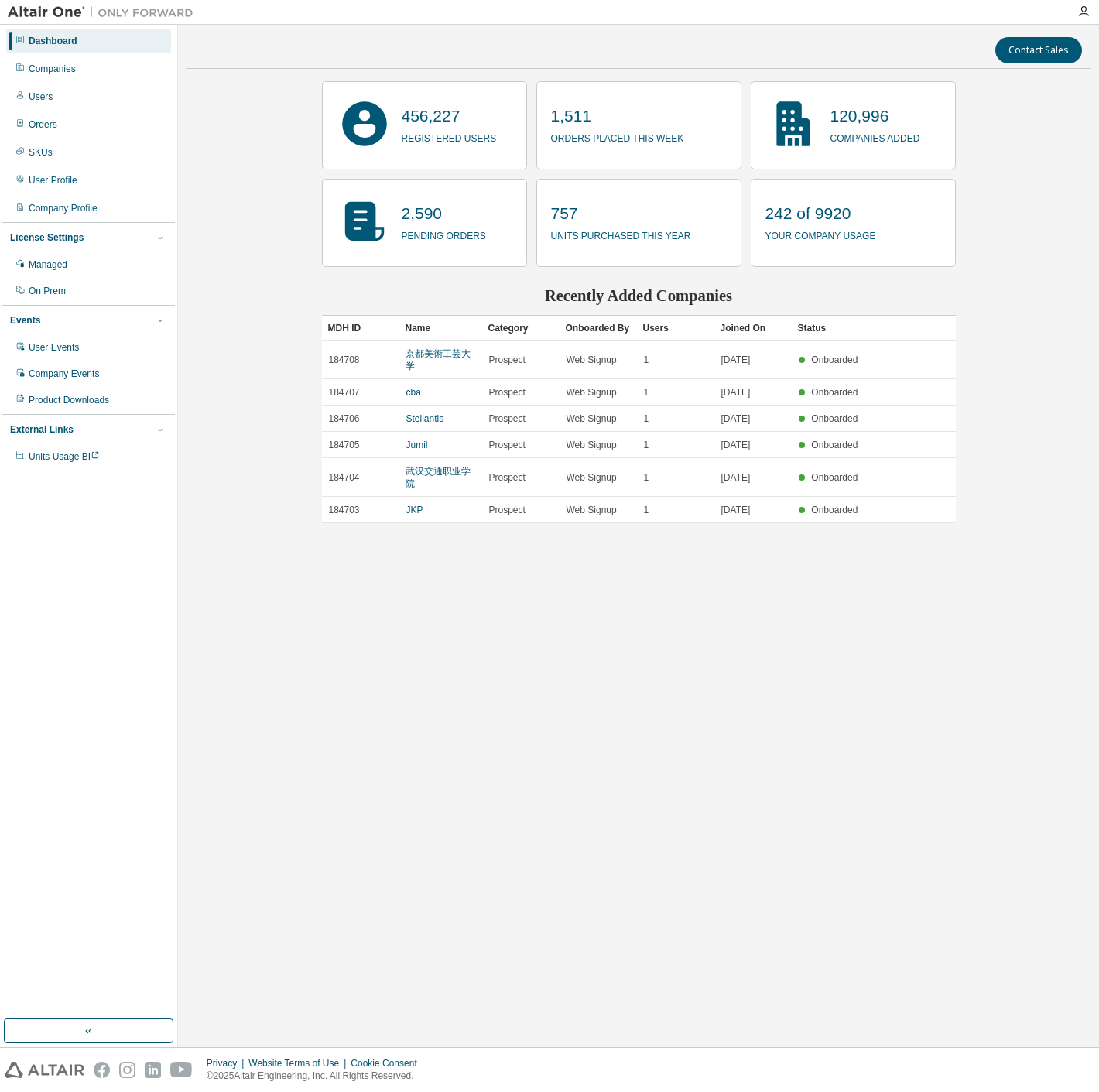
click at [1079, 24] on div at bounding box center [550, 12] width 1099 height 25
click at [1082, 18] on div at bounding box center [1084, 11] width 31 height 23
click at [1083, 11] on icon "button" at bounding box center [1084, 11] width 13 height 13
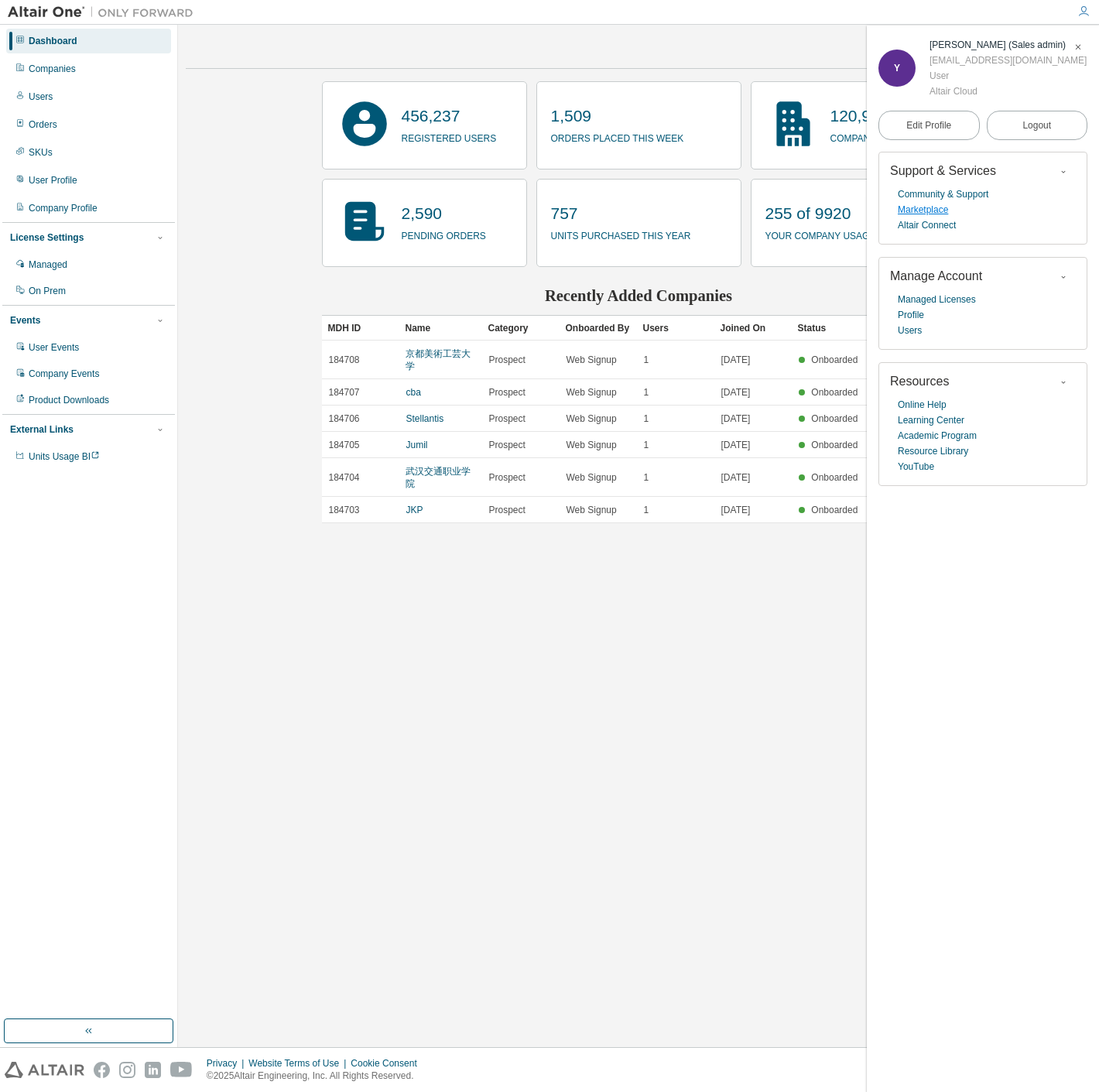
click at [941, 213] on link "Marketplace" at bounding box center [922, 210] width 50 height 15
click at [939, 205] on link "Marketplace" at bounding box center [922, 210] width 50 height 15
click at [923, 222] on link "Altair Connect" at bounding box center [927, 225] width 58 height 15
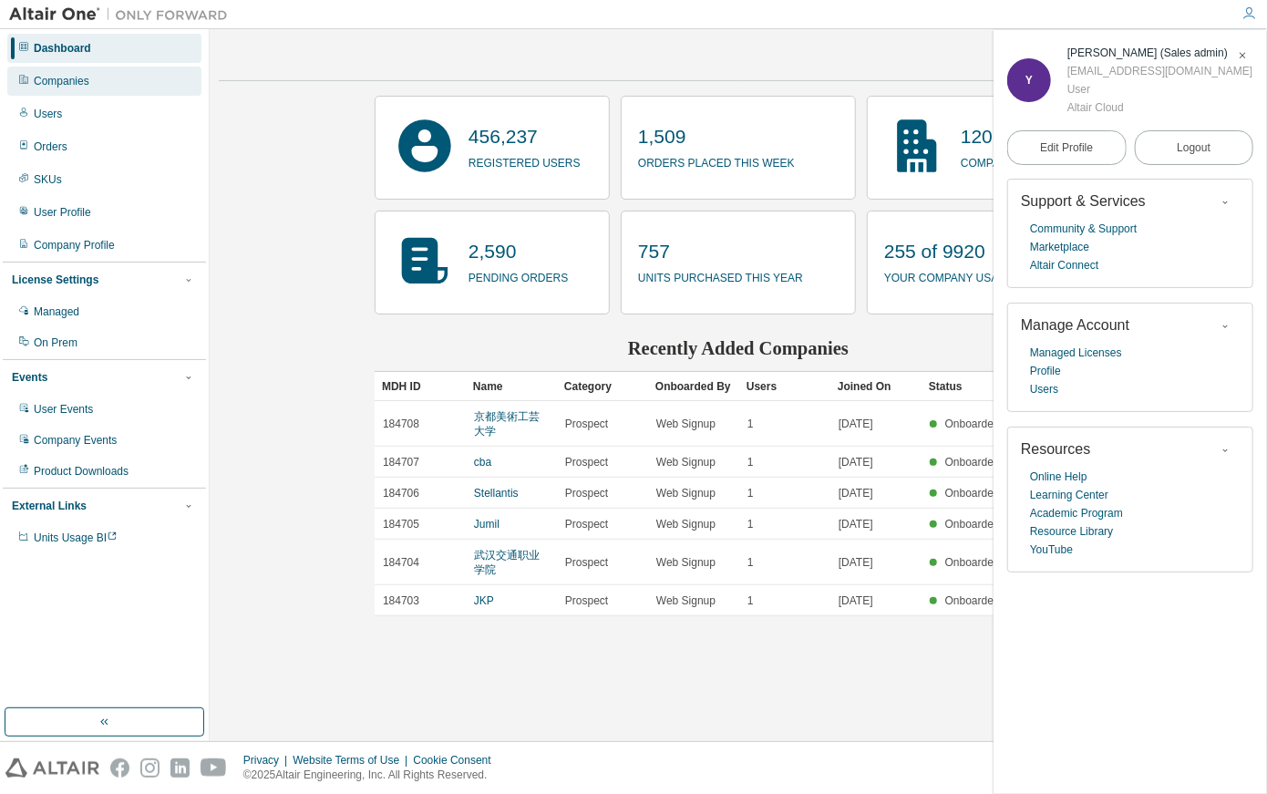
click at [34, 83] on div "Companies" at bounding box center [62, 81] width 56 height 15
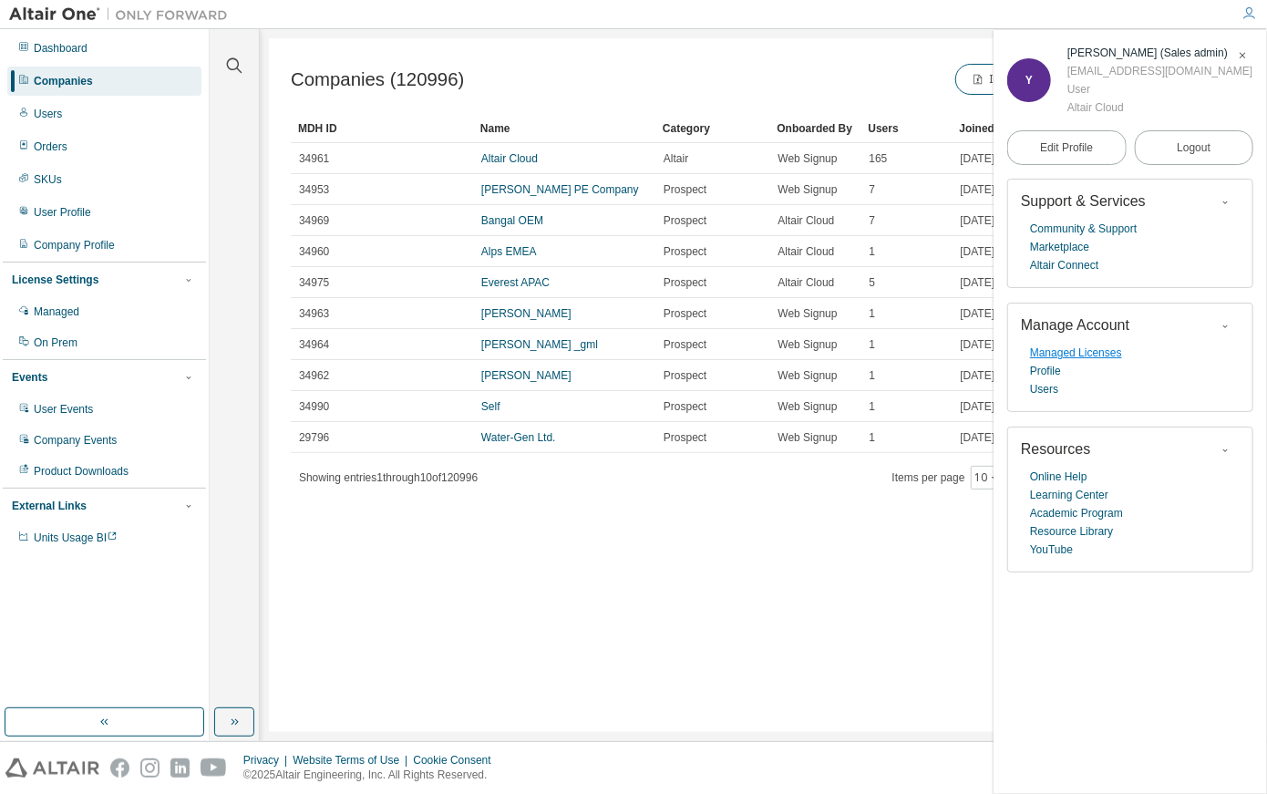
click at [1088, 353] on link "Managed Licenses" at bounding box center [1076, 353] width 92 height 18
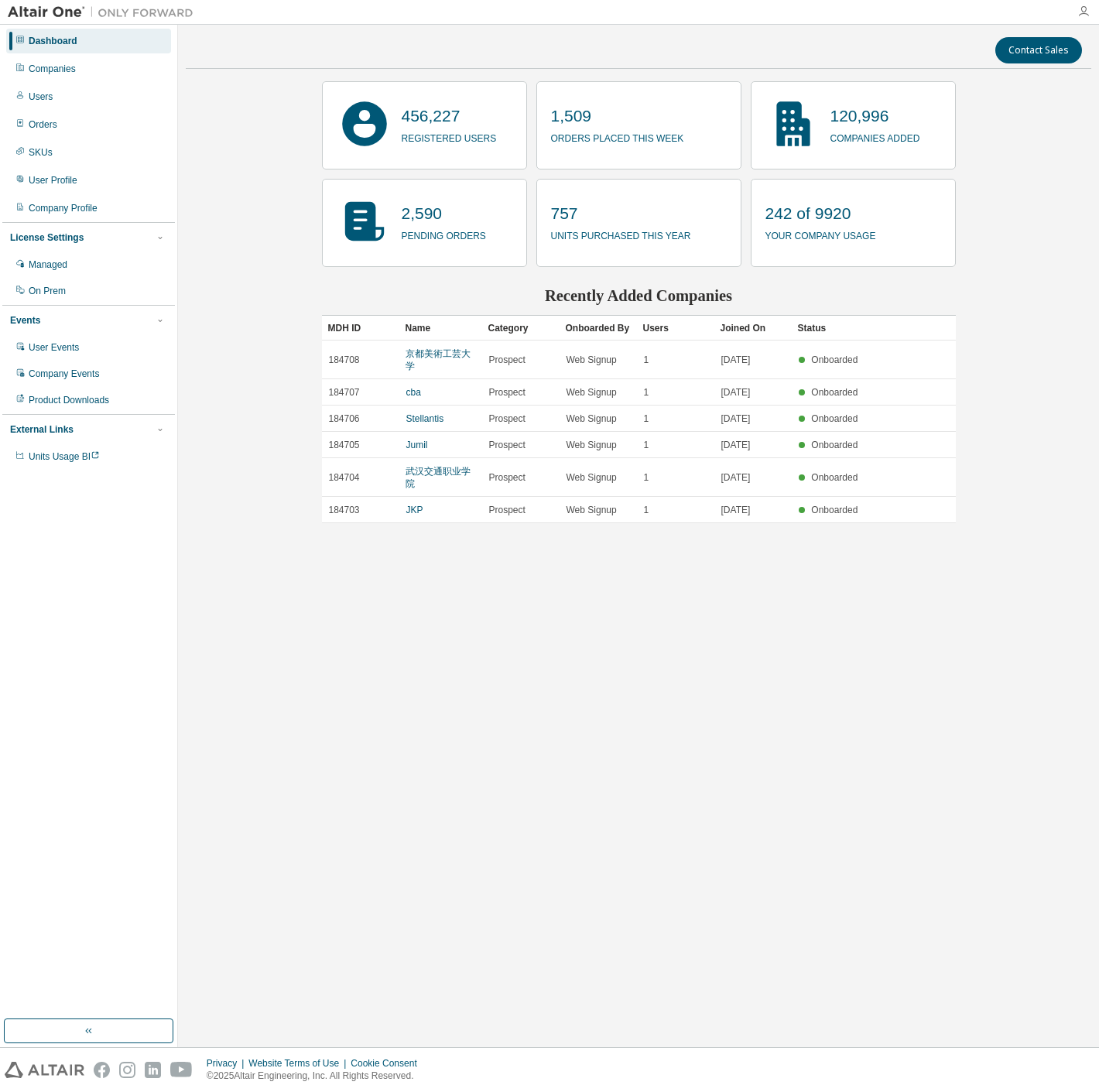
click at [1085, 8] on icon "button" at bounding box center [1084, 11] width 13 height 13
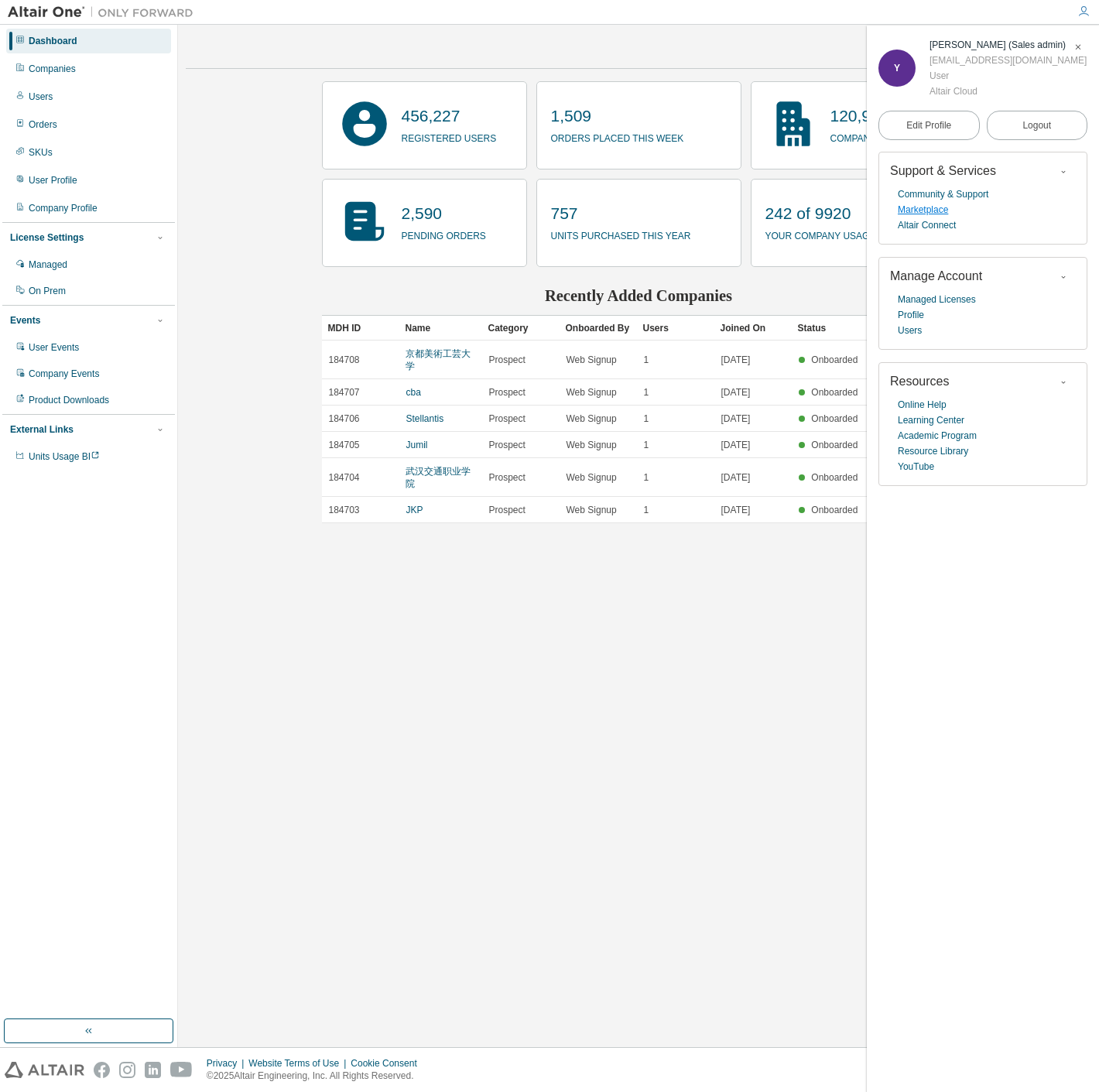
click at [939, 206] on link "Marketplace" at bounding box center [922, 210] width 50 height 15
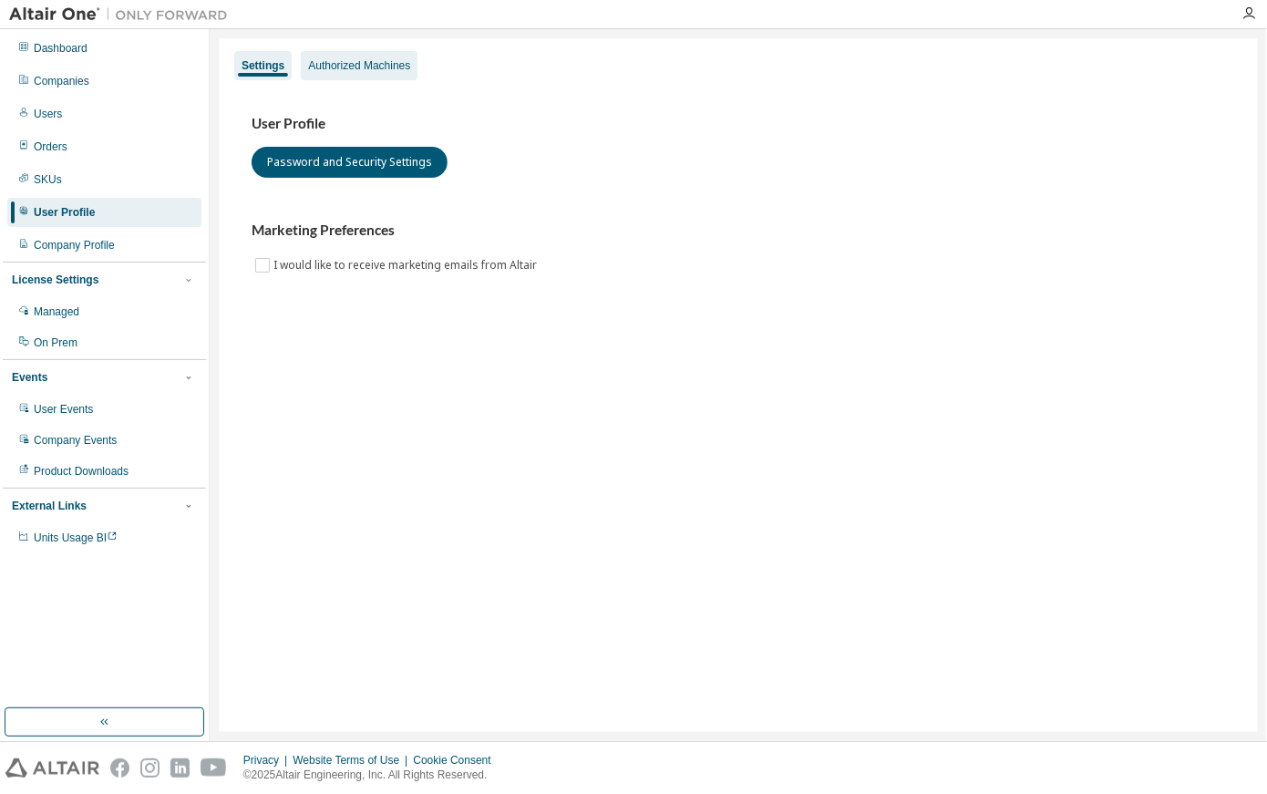
click at [346, 66] on div "Authorized Machines" at bounding box center [359, 65] width 102 height 15
